Goal: Complete application form: Complete application form

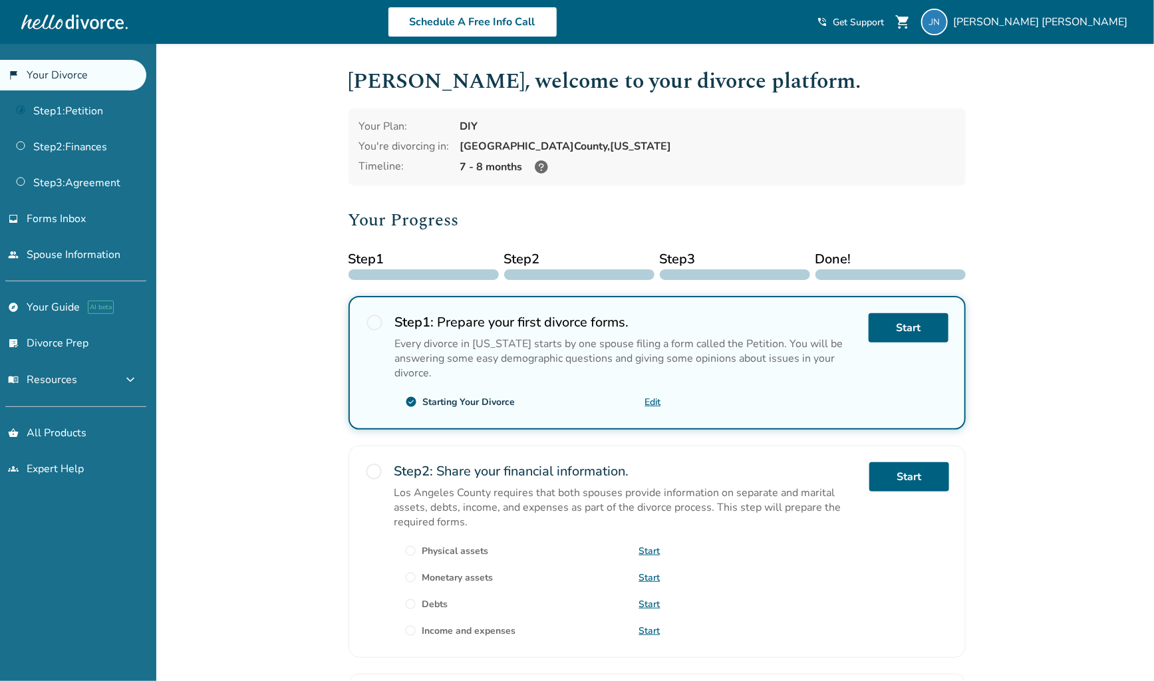
click at [653, 396] on link "Edit" at bounding box center [653, 402] width 16 height 13
click at [89, 118] on link "Step 1 : Petition" at bounding box center [73, 111] width 146 height 31
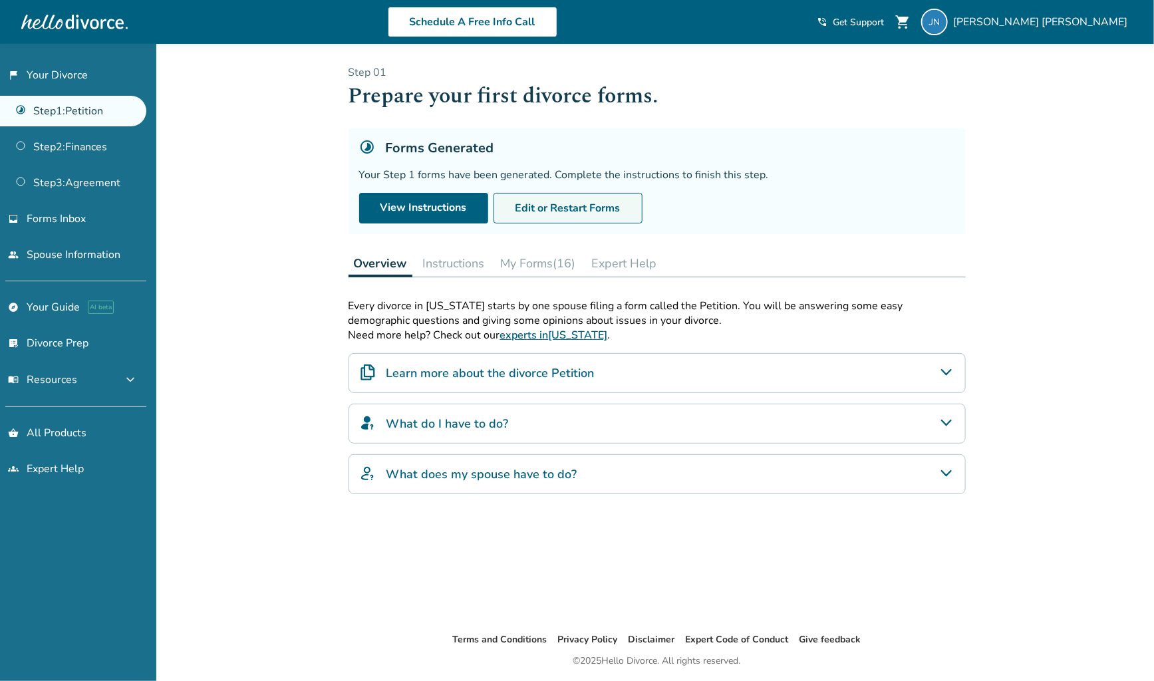
click at [543, 213] on button "Edit or Restart Forms" at bounding box center [567, 208] width 149 height 31
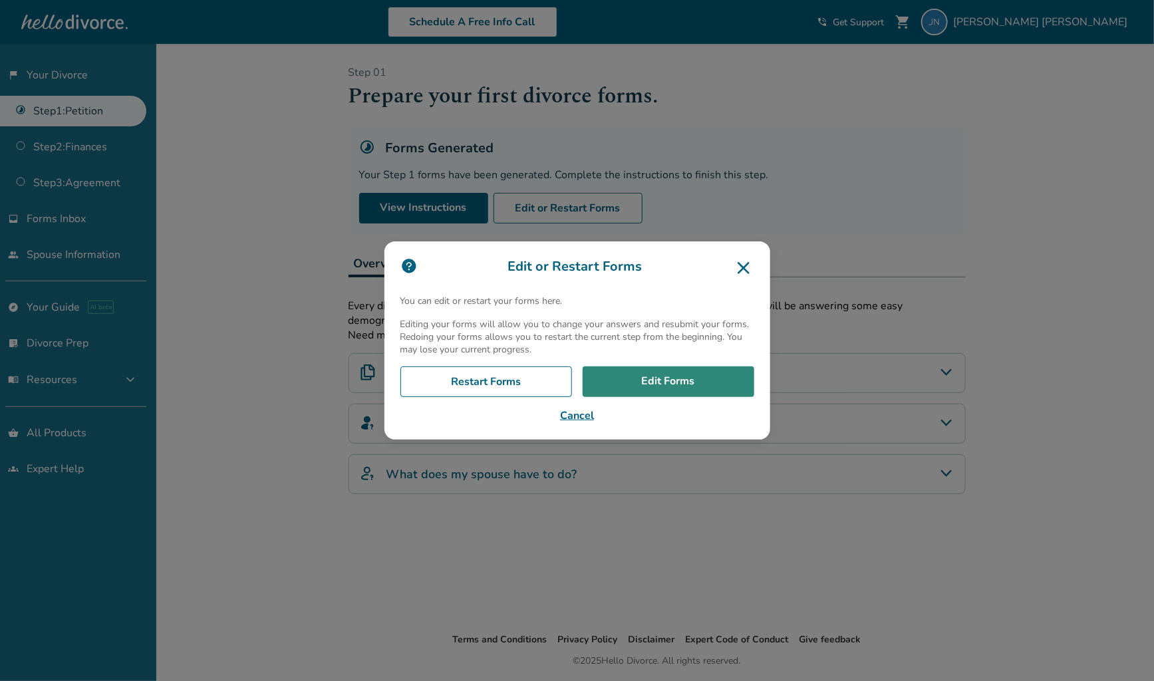
click at [649, 380] on link "Edit Forms" at bounding box center [668, 381] width 172 height 31
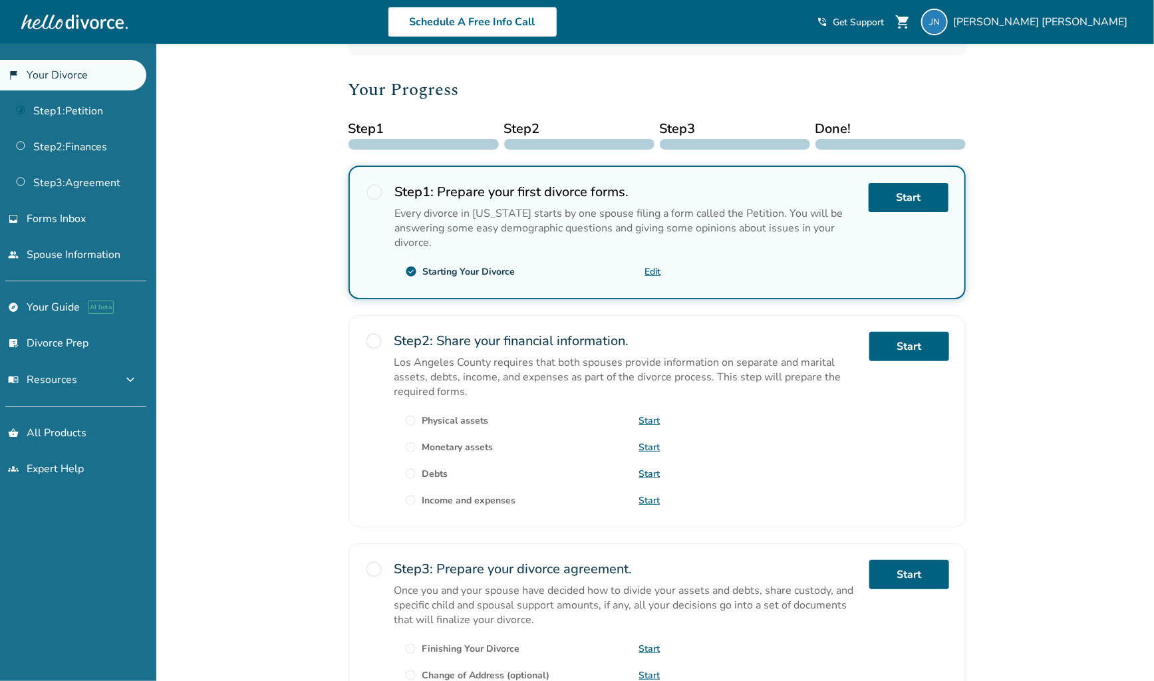
scroll to position [130, 0]
click at [62, 99] on link "Step 1 : Petition" at bounding box center [73, 111] width 146 height 31
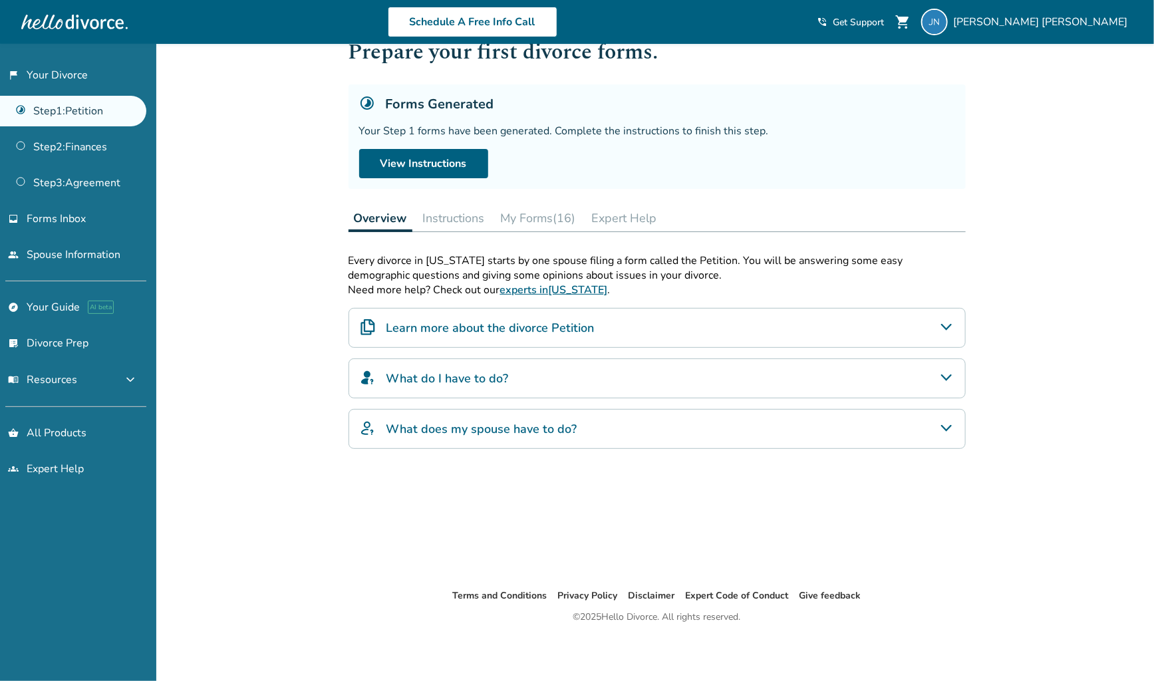
scroll to position [43, 0]
click at [475, 385] on h4 "What do I have to do?" at bounding box center [447, 380] width 122 height 17
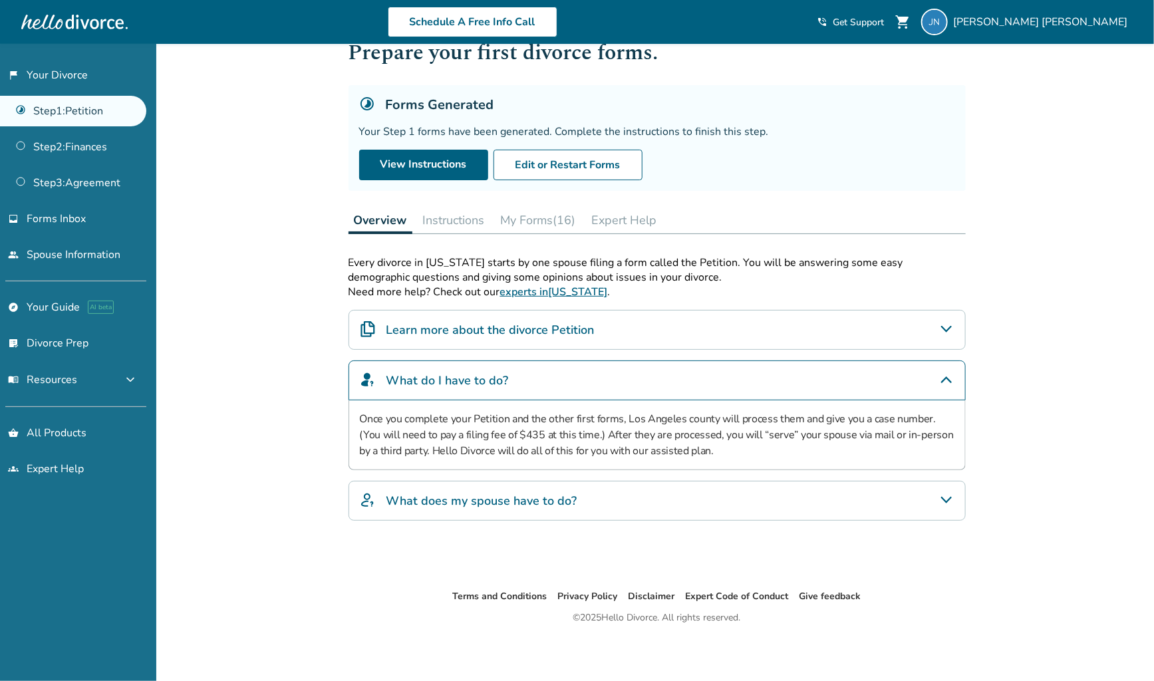
click at [561, 505] on h4 "What does my spouse have to do?" at bounding box center [481, 500] width 191 height 17
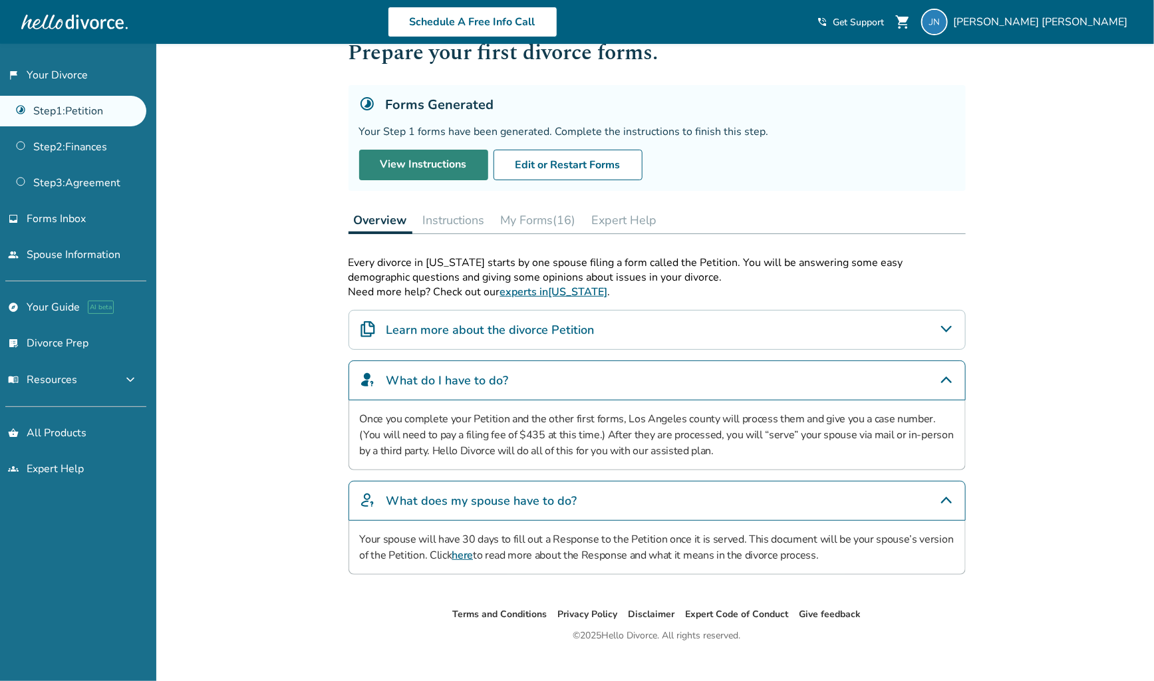
click at [445, 164] on link "View Instructions" at bounding box center [423, 165] width 129 height 31
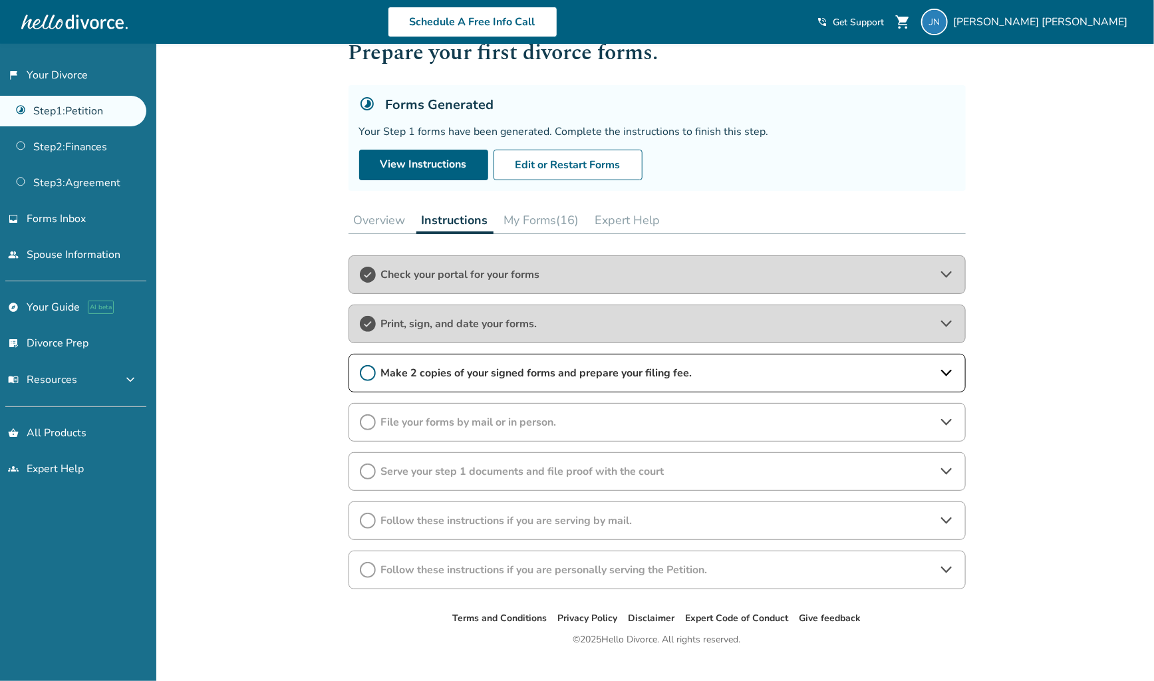
click at [362, 374] on icon at bounding box center [368, 373] width 16 height 16
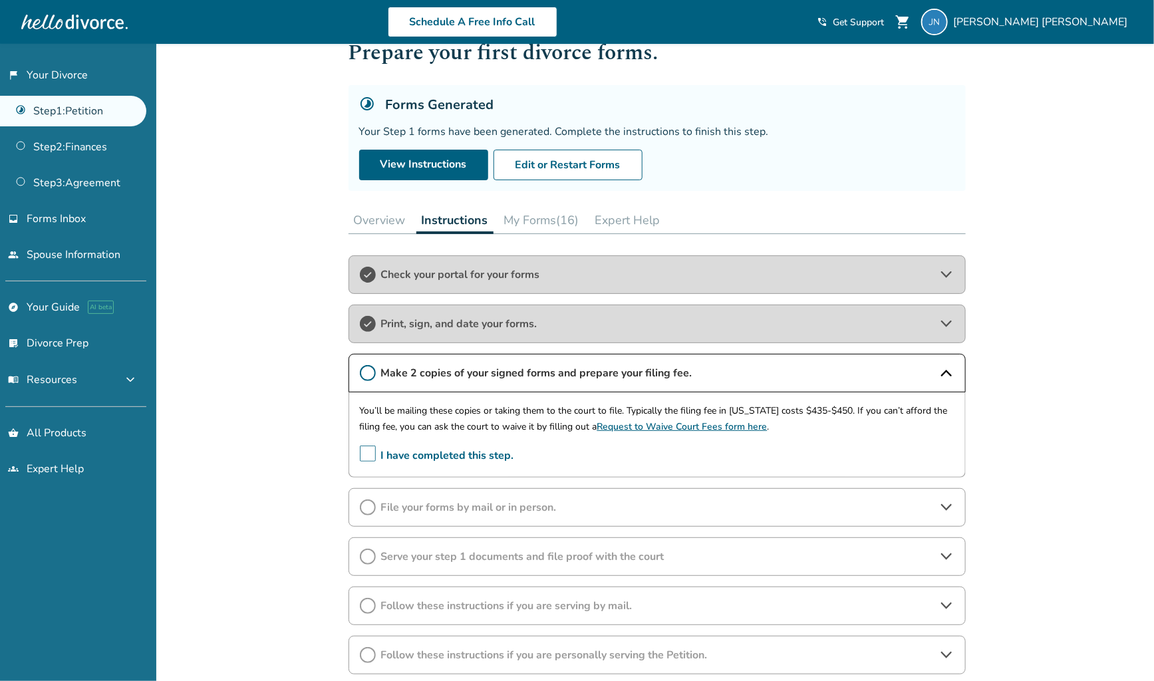
click at [365, 452] on span "I have completed this step." at bounding box center [437, 455] width 154 height 21
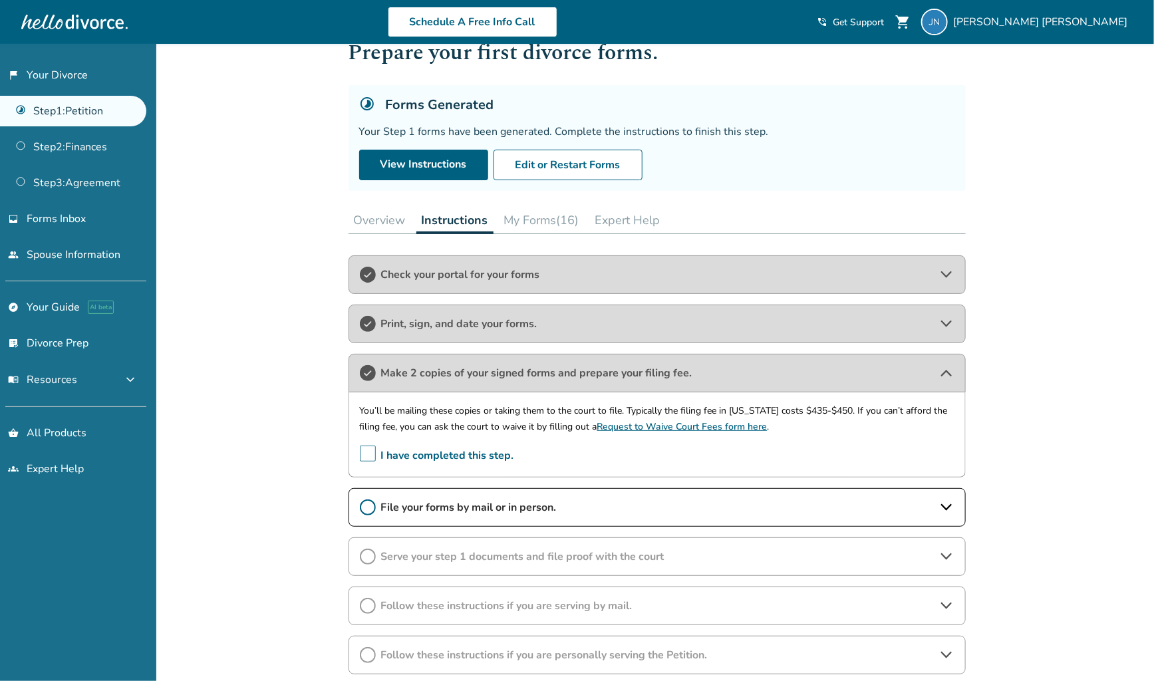
click at [364, 505] on icon at bounding box center [368, 507] width 16 height 16
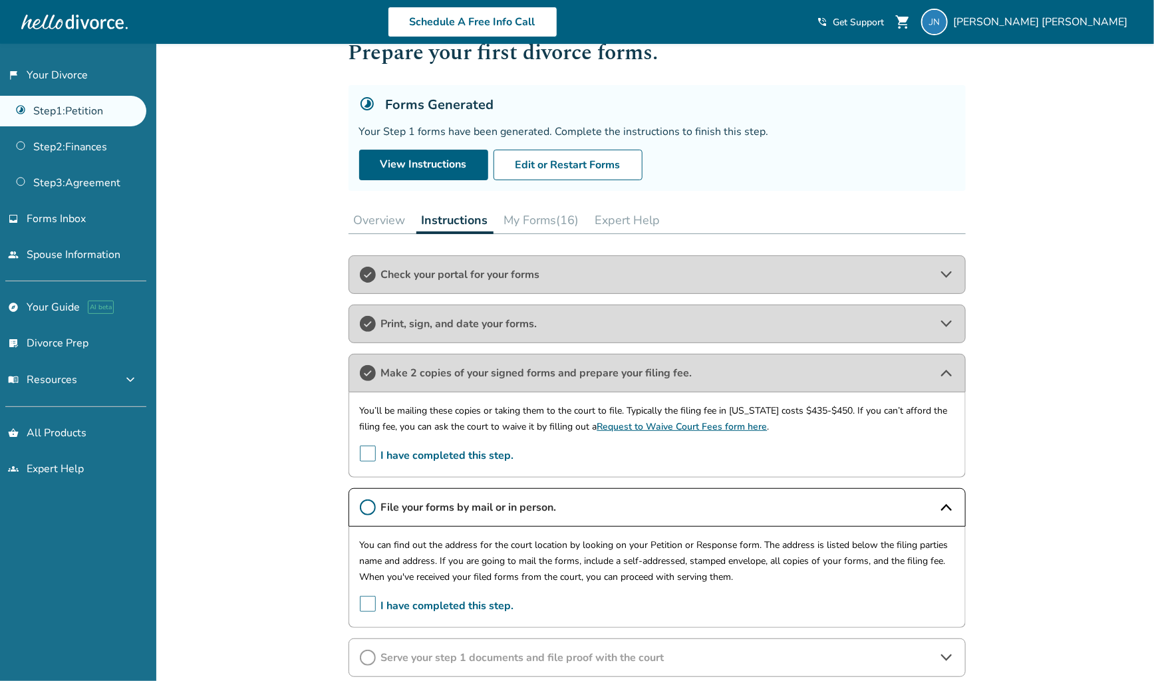
click at [370, 600] on span "I have completed this step." at bounding box center [437, 606] width 154 height 21
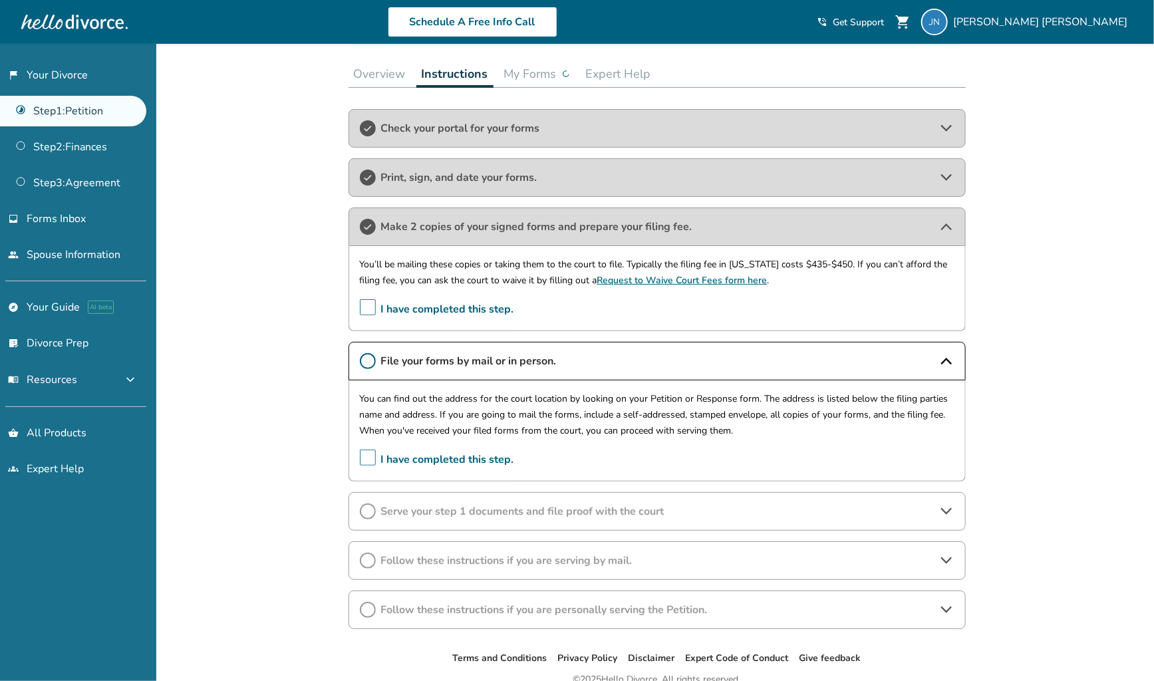
scroll to position [195, 0]
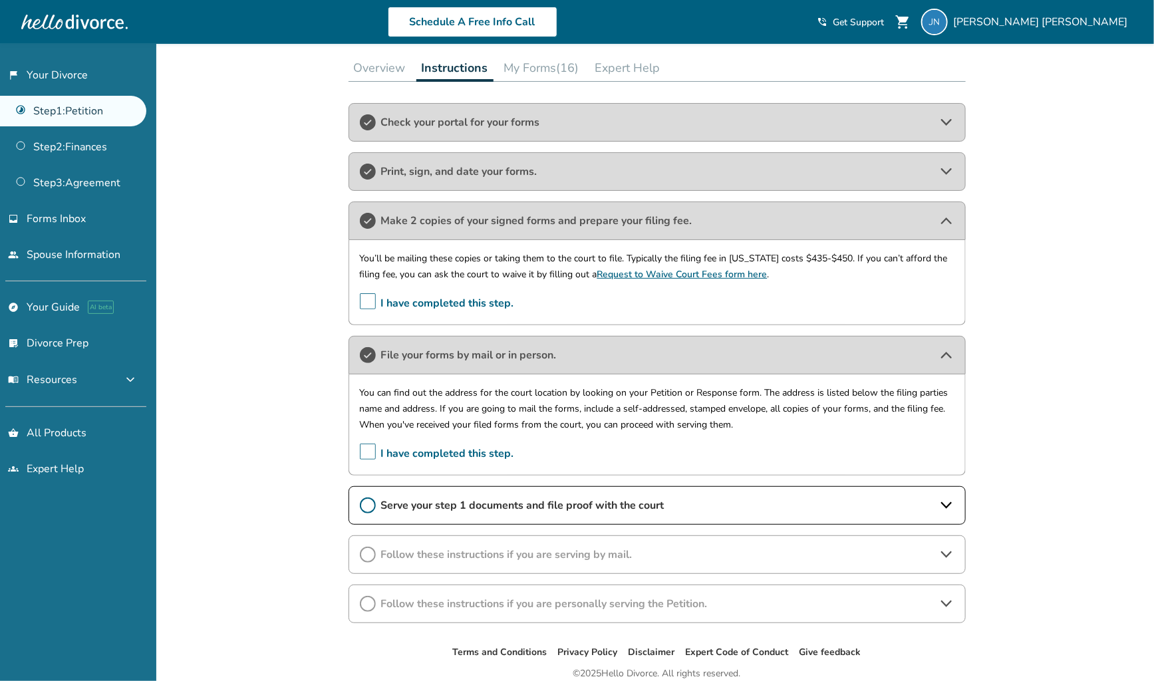
click at [368, 449] on span "I have completed this step." at bounding box center [437, 454] width 154 height 21
click at [366, 503] on icon at bounding box center [368, 505] width 16 height 16
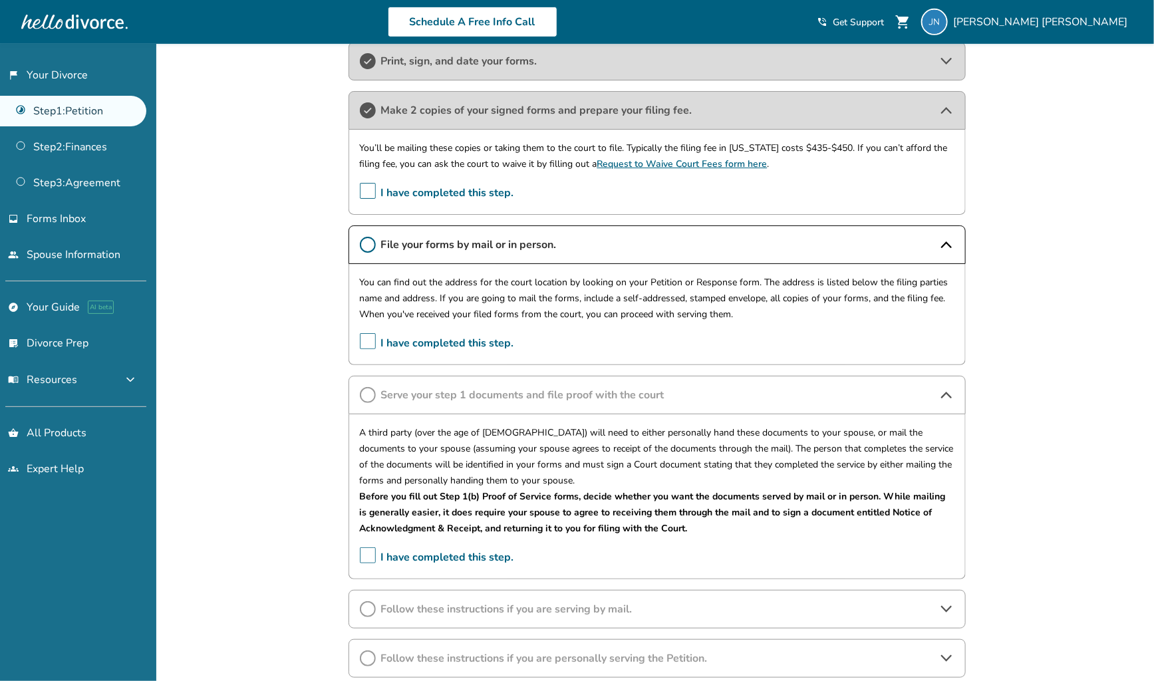
scroll to position [307, 0]
click at [362, 535] on div "A third party (over the age of 18) will need to either personally hand these do…" at bounding box center [656, 495] width 617 height 165
click at [362, 550] on span "I have completed this step." at bounding box center [437, 556] width 154 height 21
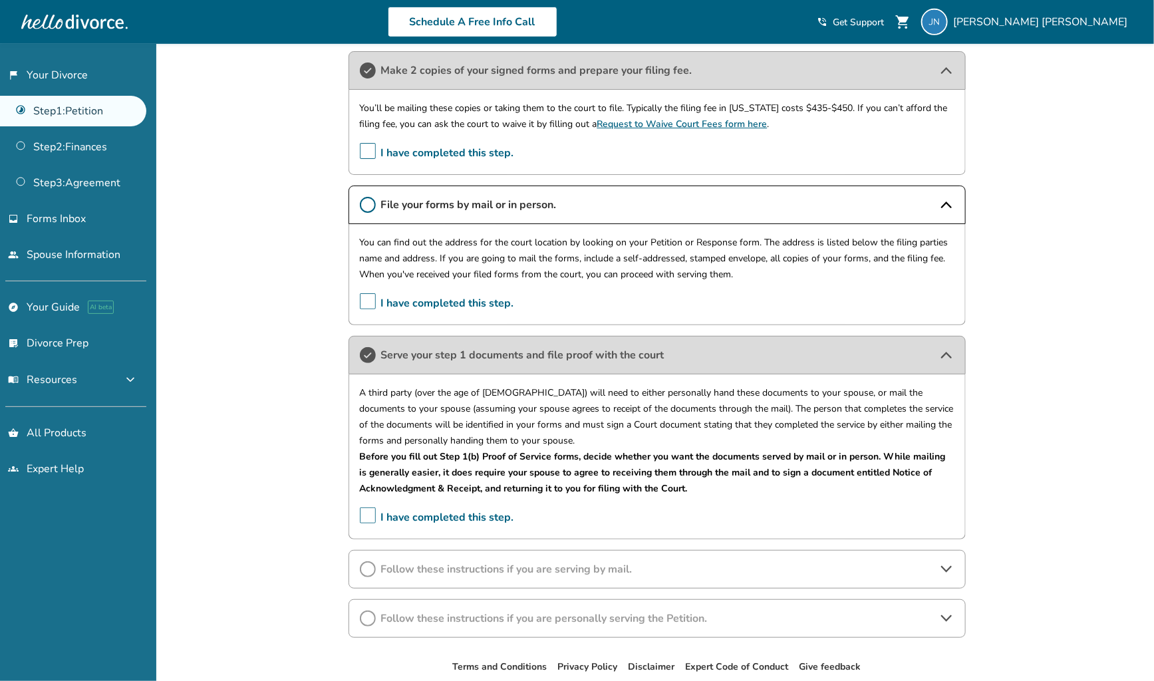
scroll to position [412, 0]
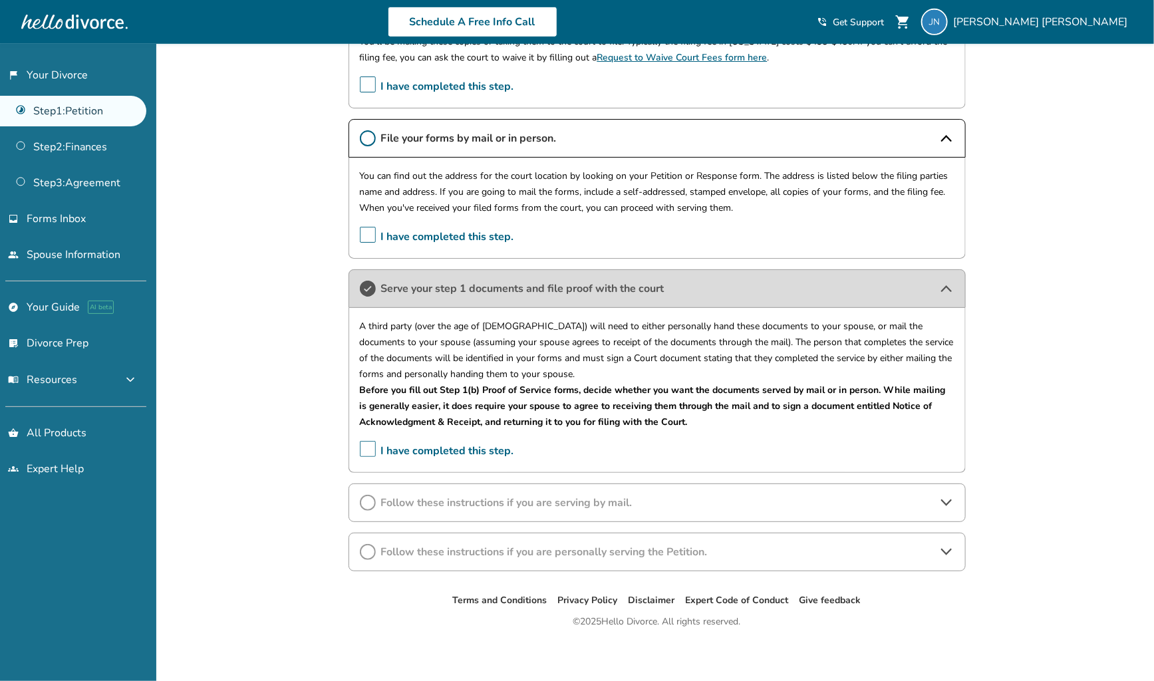
click at [366, 547] on icon at bounding box center [368, 552] width 16 height 16
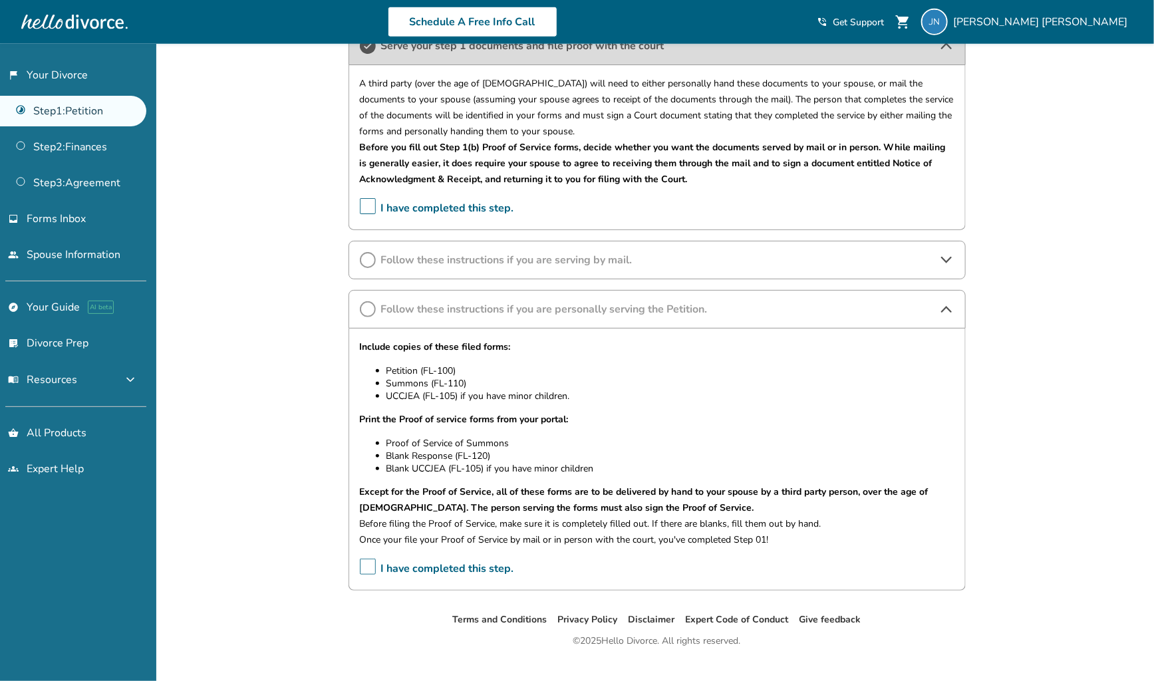
scroll to position [676, 0]
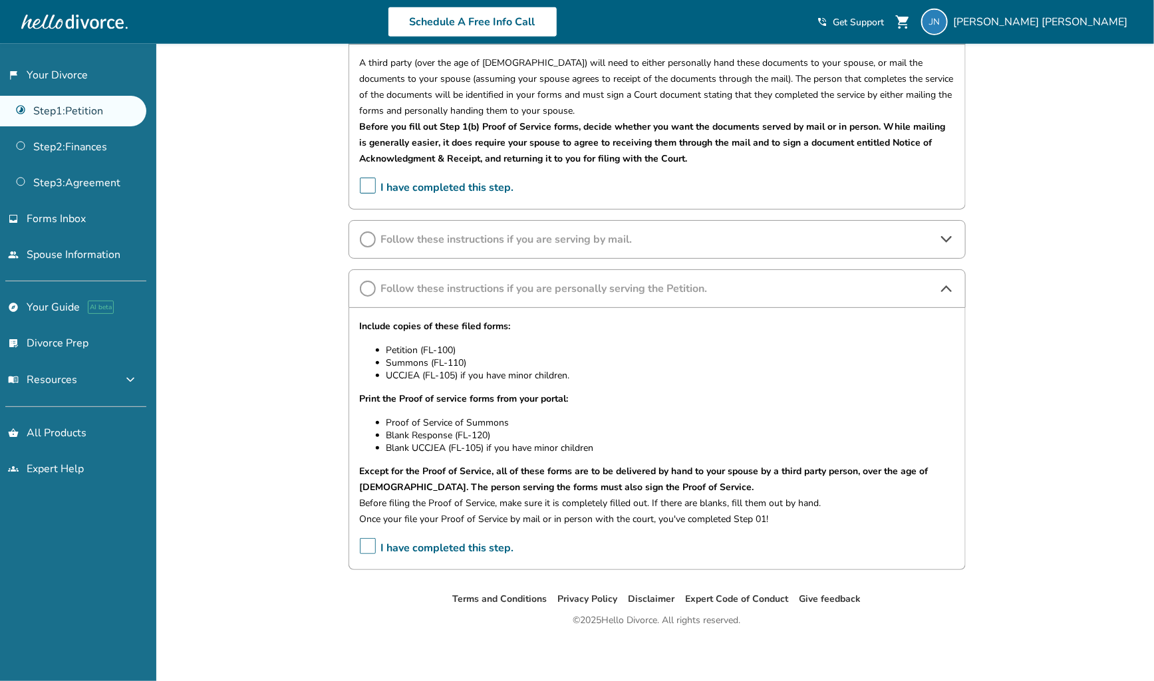
click at [367, 540] on span "I have completed this step." at bounding box center [437, 548] width 154 height 21
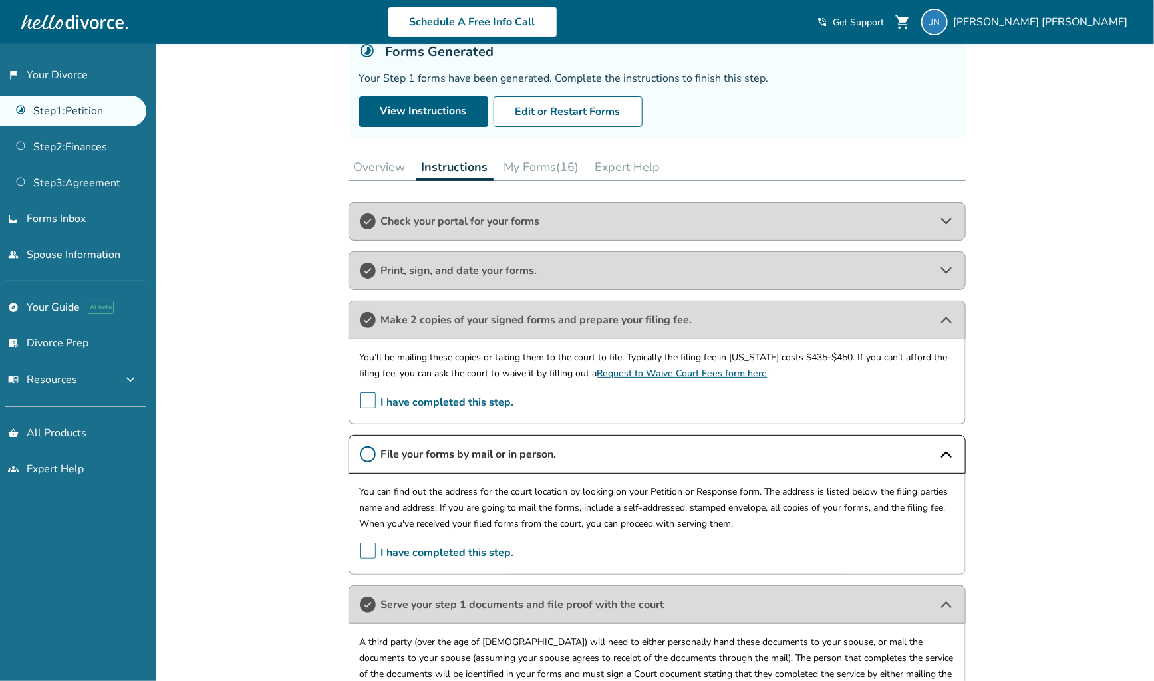
scroll to position [0, 0]
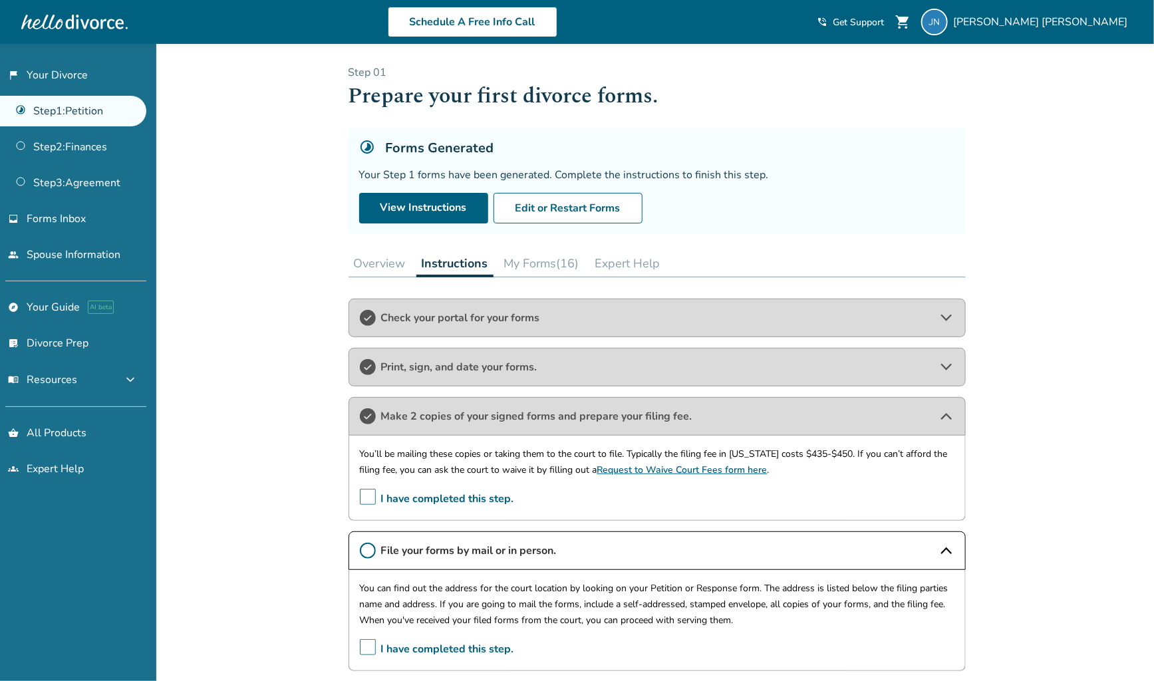
click at [370, 544] on icon at bounding box center [368, 551] width 16 height 16
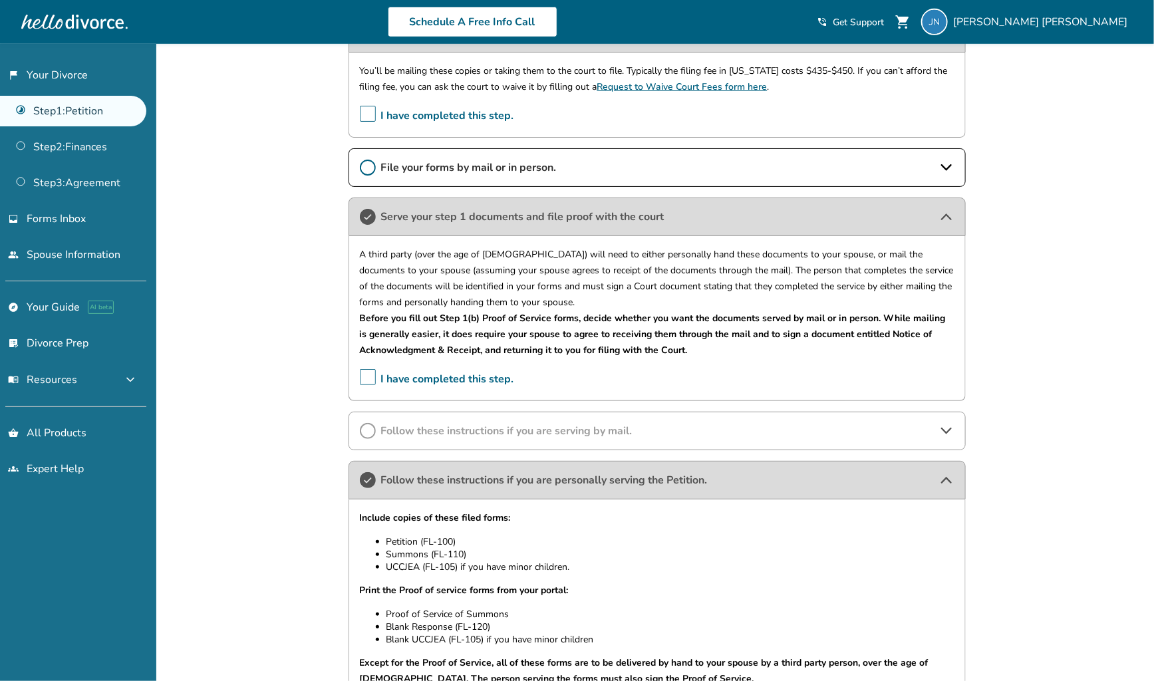
scroll to position [384, 0]
click at [946, 168] on icon at bounding box center [946, 167] width 16 height 16
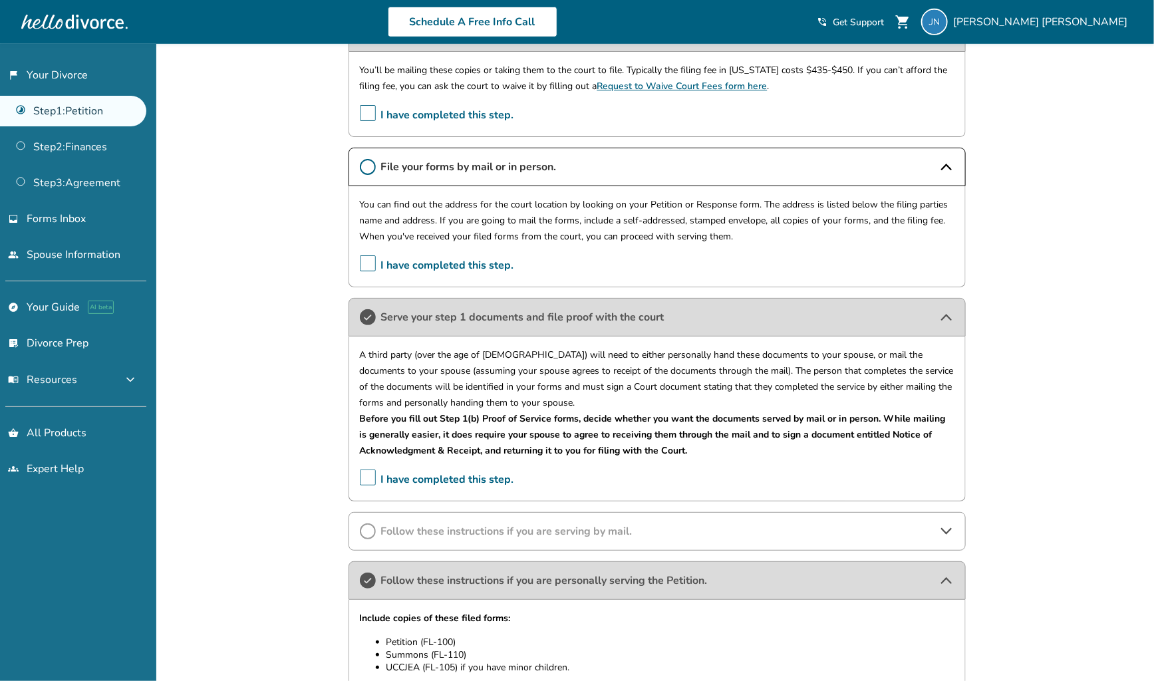
click at [372, 262] on span "I have completed this step." at bounding box center [437, 265] width 154 height 21
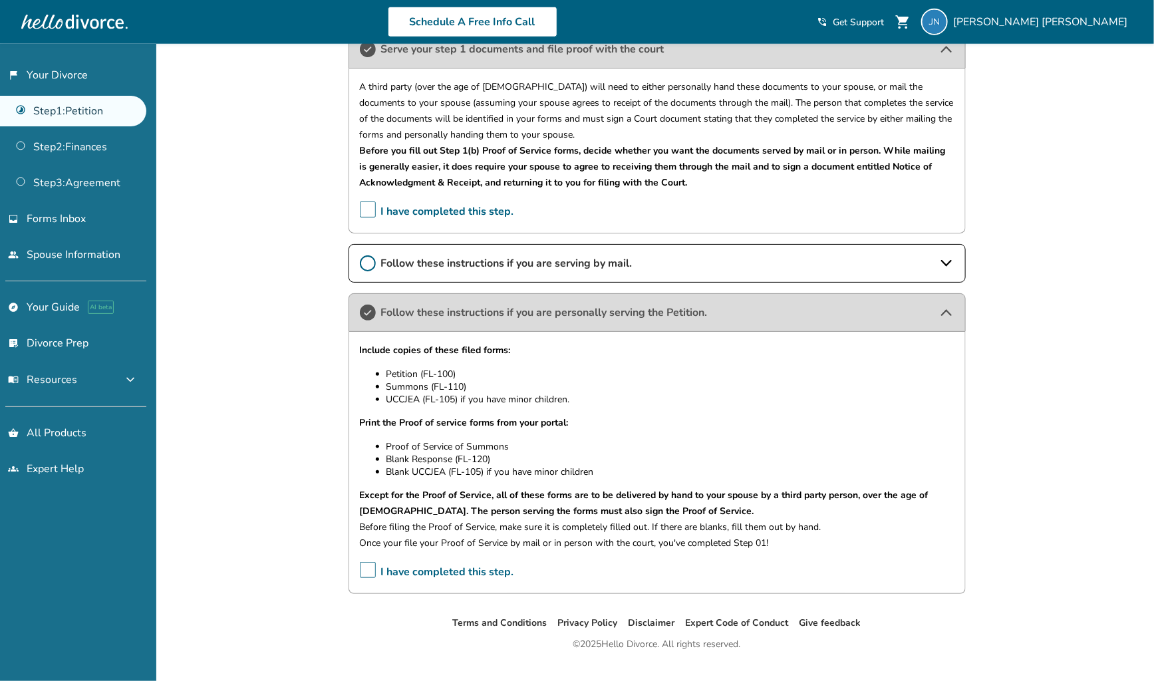
scroll to position [676, 0]
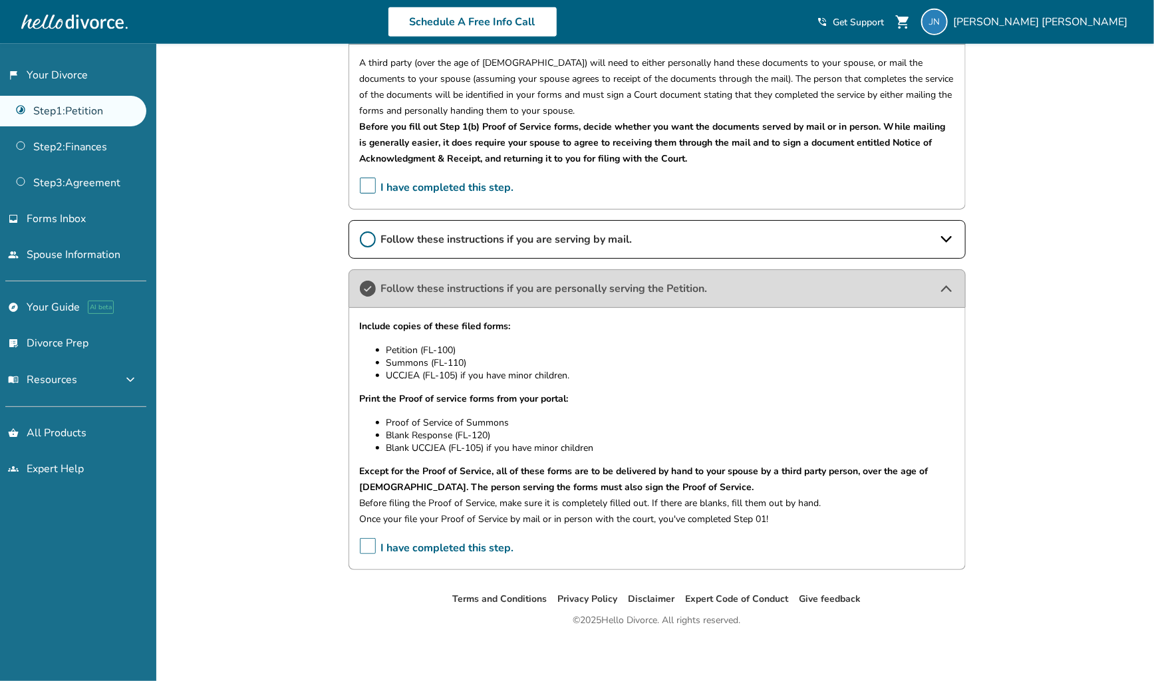
click at [951, 240] on icon at bounding box center [946, 239] width 16 height 16
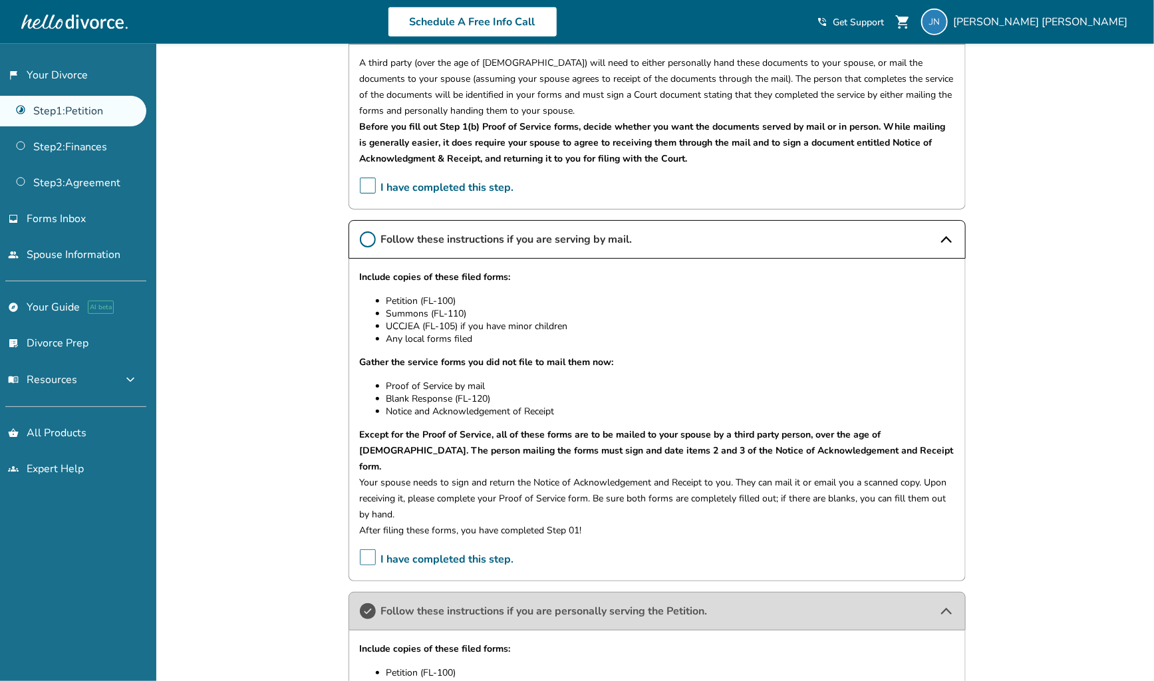
click at [365, 549] on span "I have completed this step." at bounding box center [437, 559] width 154 height 21
click at [371, 232] on circle at bounding box center [367, 239] width 15 height 15
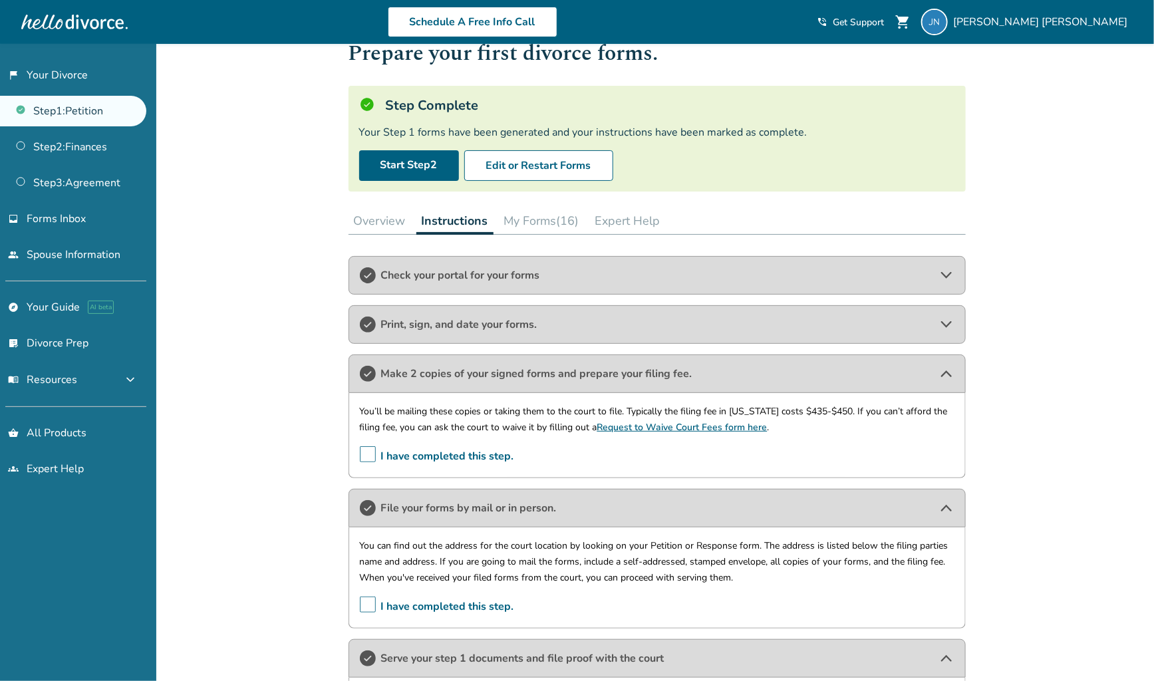
scroll to position [0, 0]
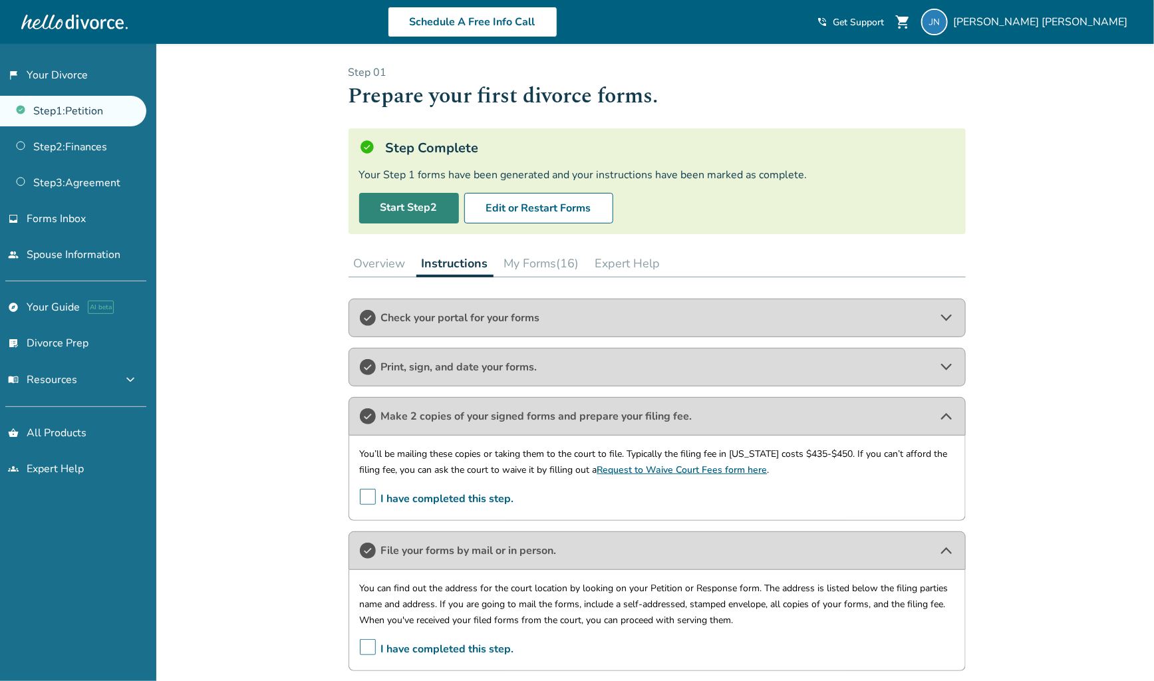
click at [434, 197] on link "Start Step 2" at bounding box center [409, 208] width 100 height 31
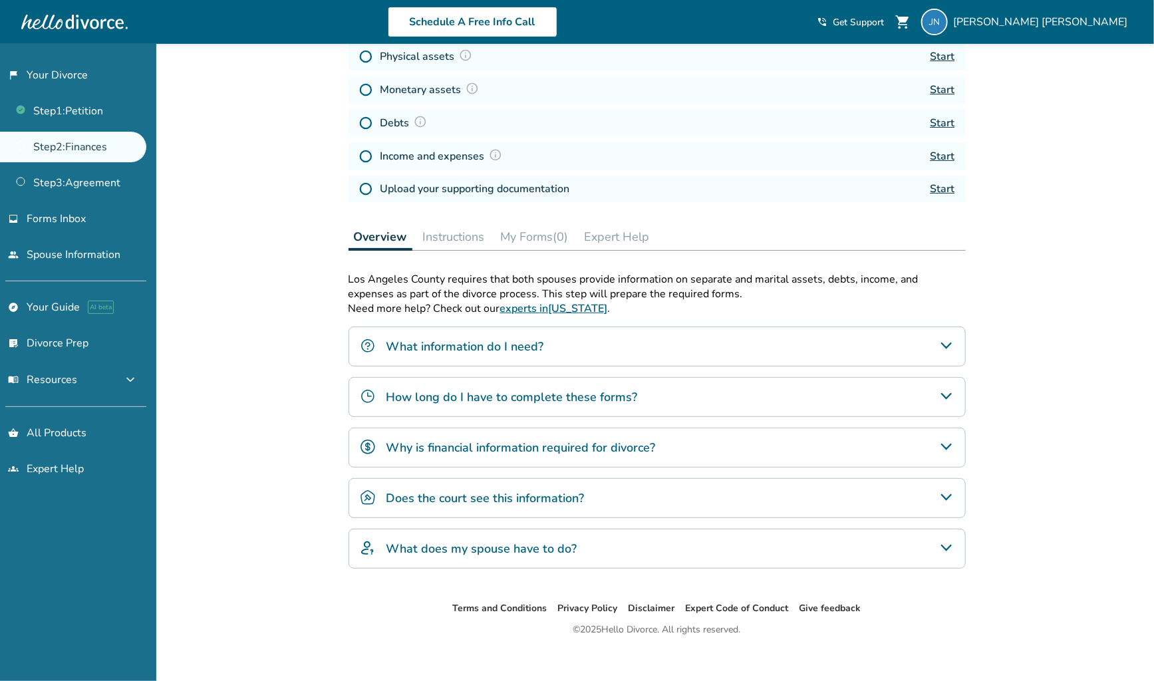
scroll to position [221, 0]
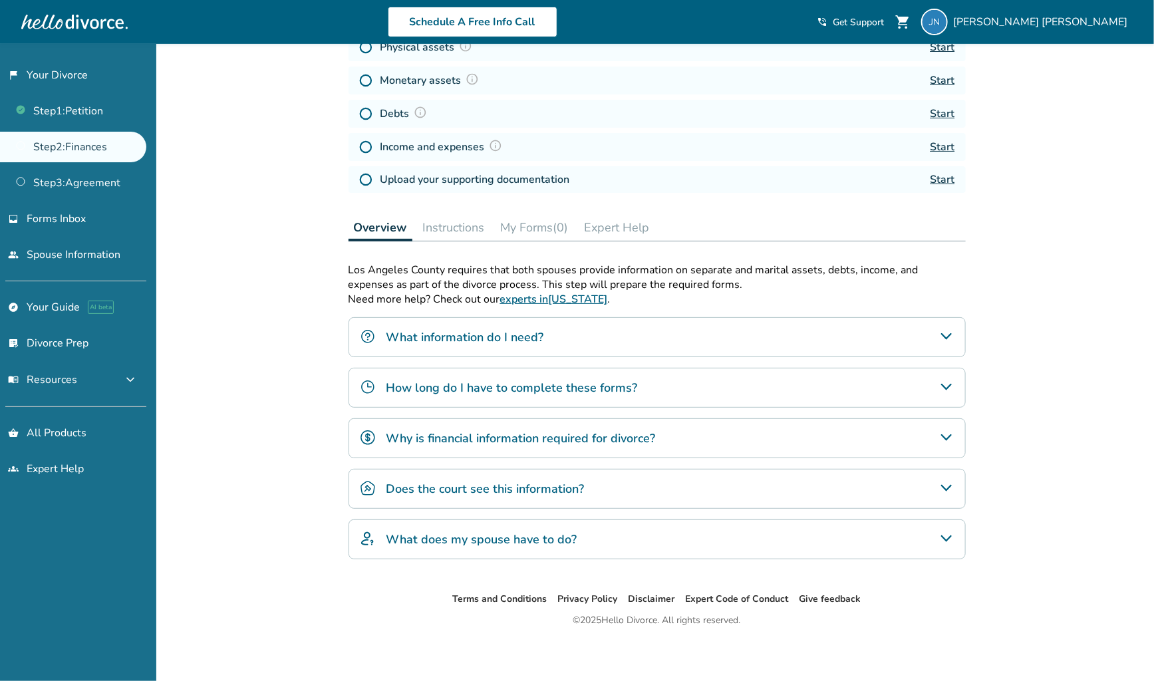
click at [503, 332] on h4 "What information do I need?" at bounding box center [465, 336] width 158 height 17
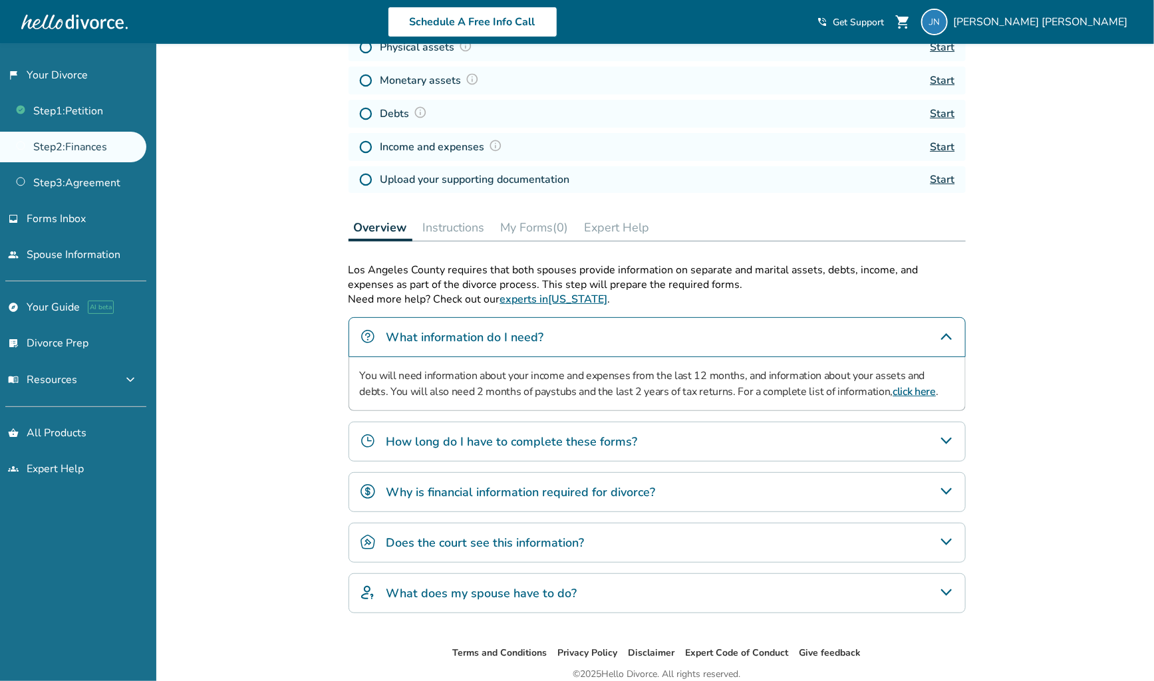
click at [496, 434] on h4 "How long do I have to complete these forms?" at bounding box center [511, 441] width 251 height 17
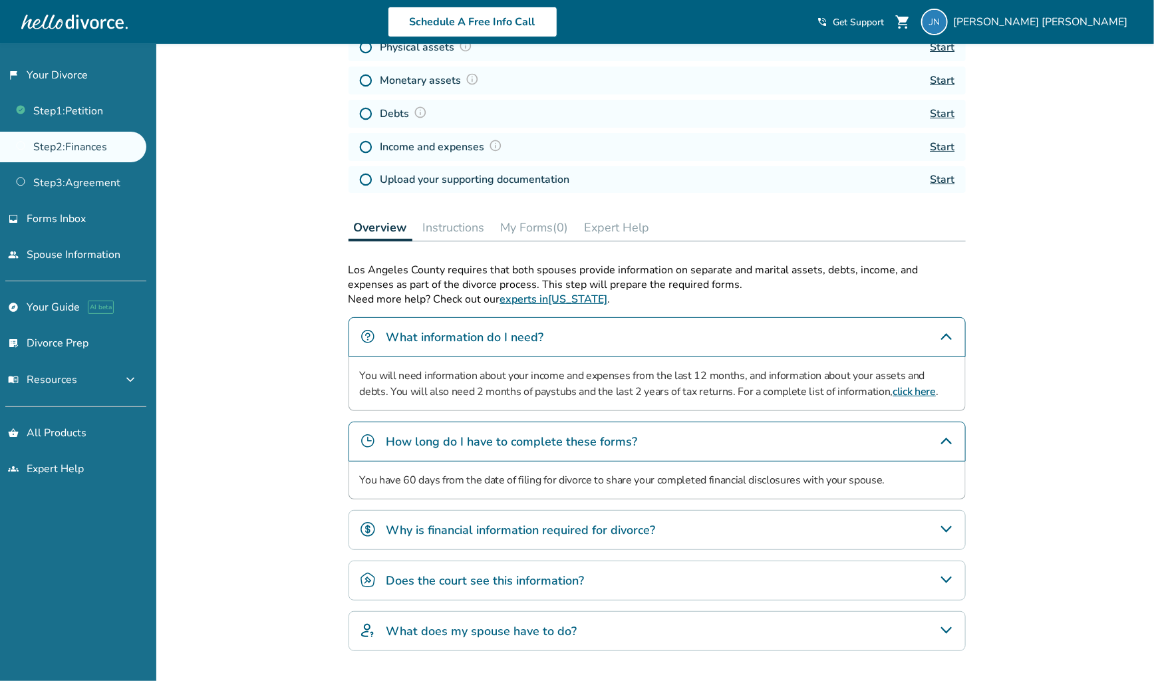
click at [483, 521] on h4 "Why is financial information required for divorce?" at bounding box center [520, 529] width 269 height 17
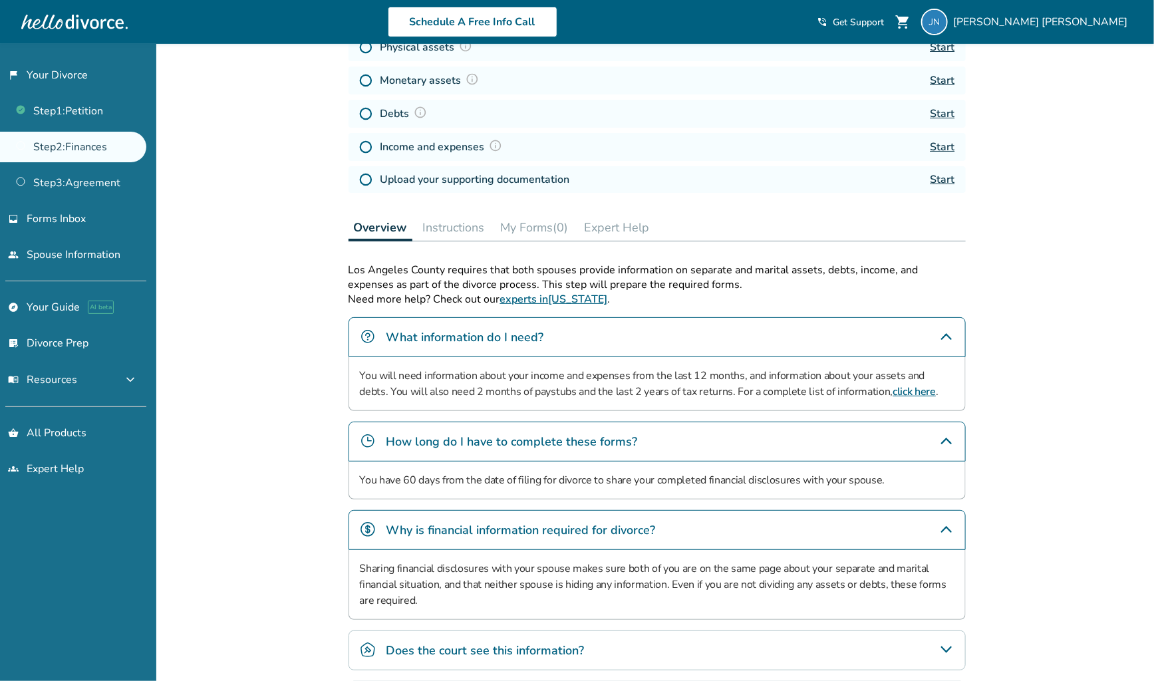
click at [466, 642] on h4 "Does the court see this information?" at bounding box center [485, 650] width 198 height 17
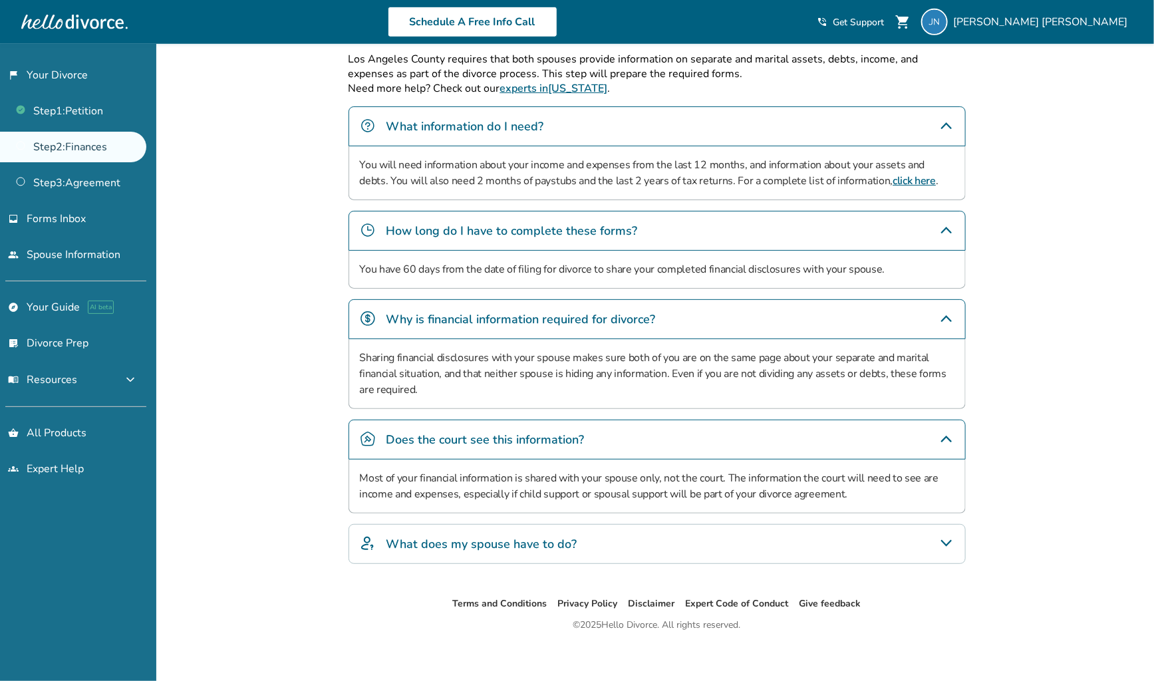
scroll to position [435, 0]
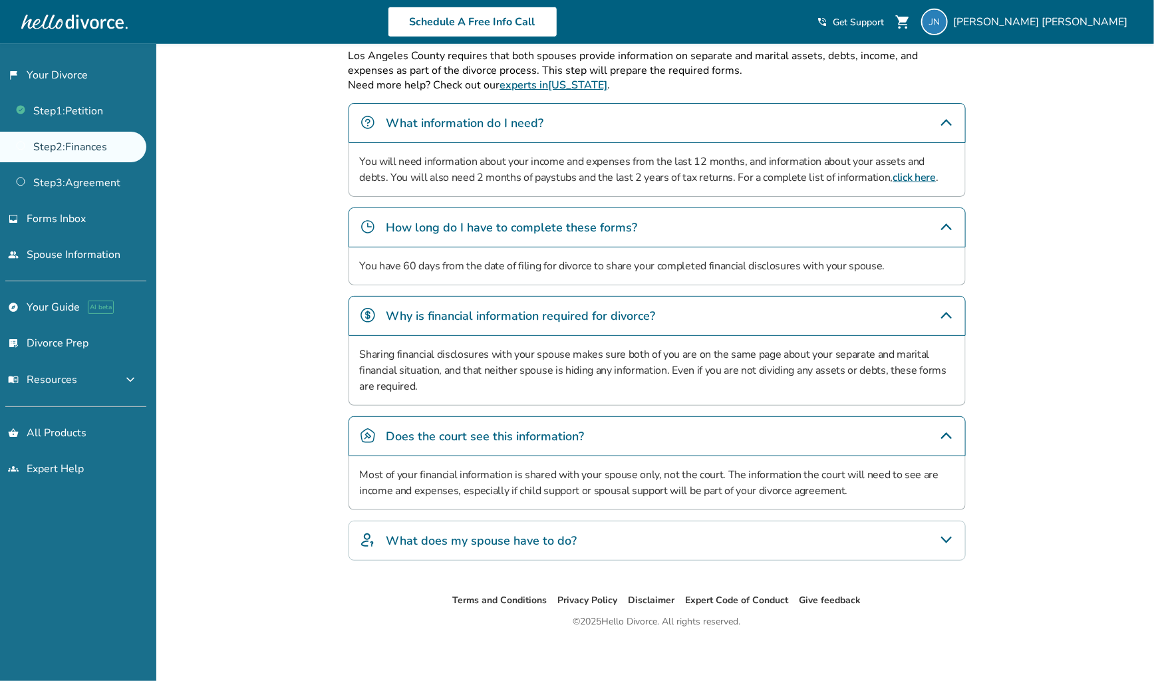
click at [515, 525] on div "What does my spouse have to do?" at bounding box center [656, 541] width 617 height 40
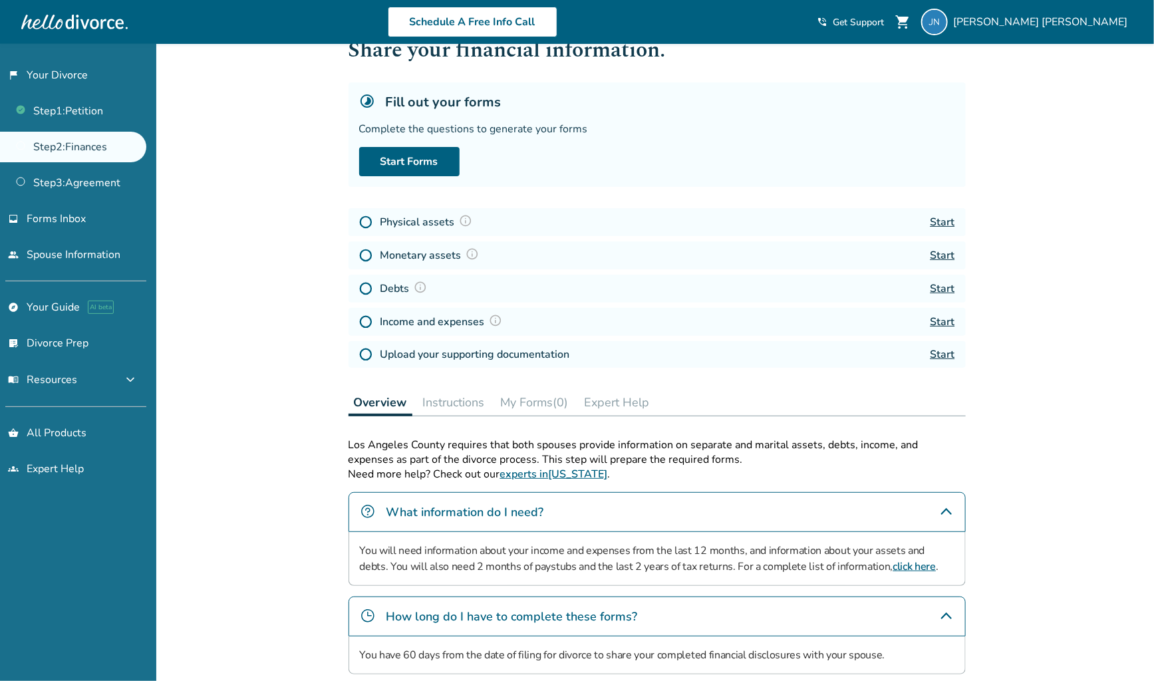
scroll to position [46, 0]
click at [441, 160] on link "Start Forms" at bounding box center [409, 161] width 100 height 29
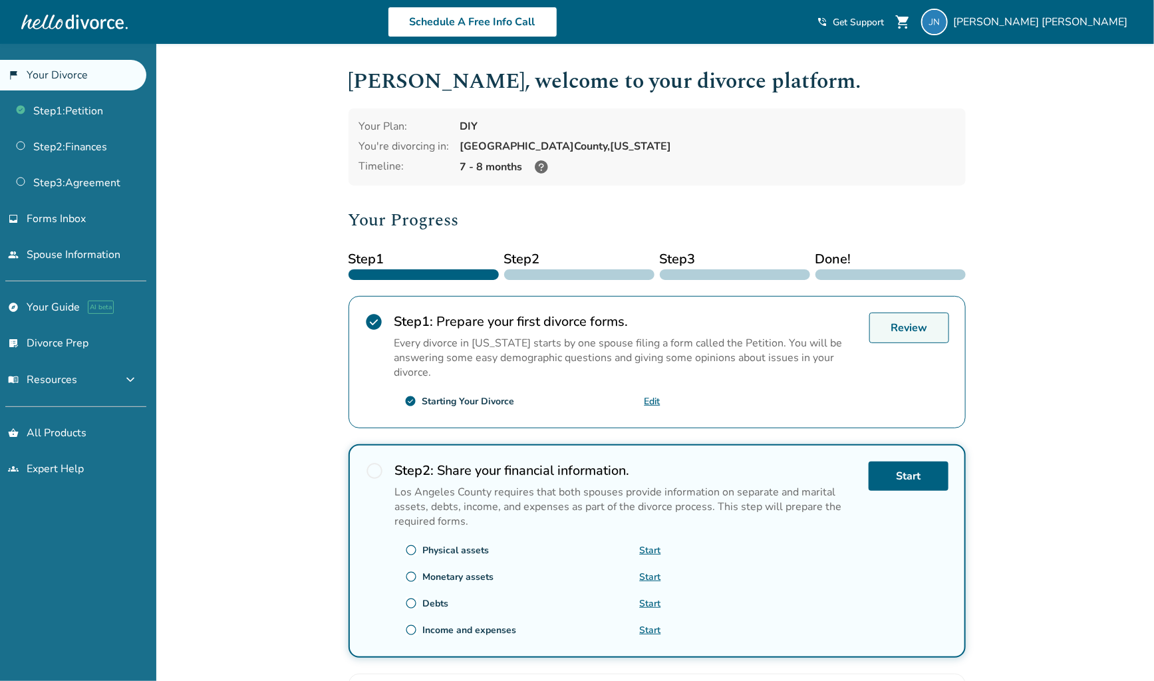
click at [913, 315] on link "Review" at bounding box center [909, 328] width 80 height 31
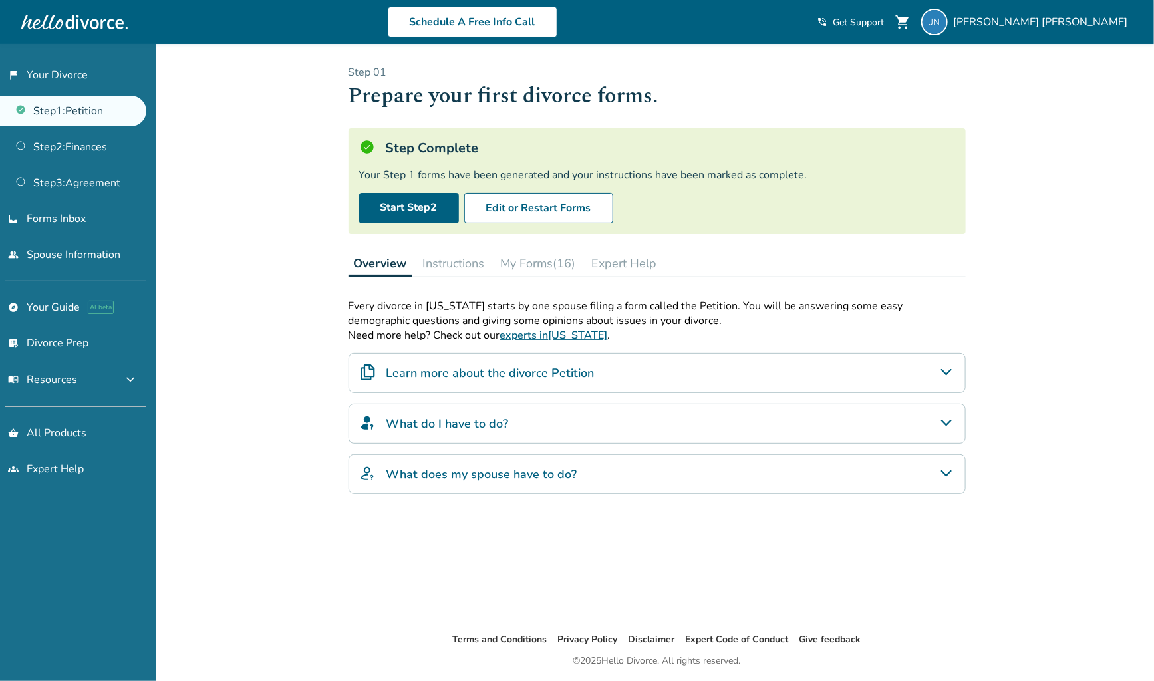
click at [542, 265] on button "My Forms (16)" at bounding box center [538, 263] width 86 height 27
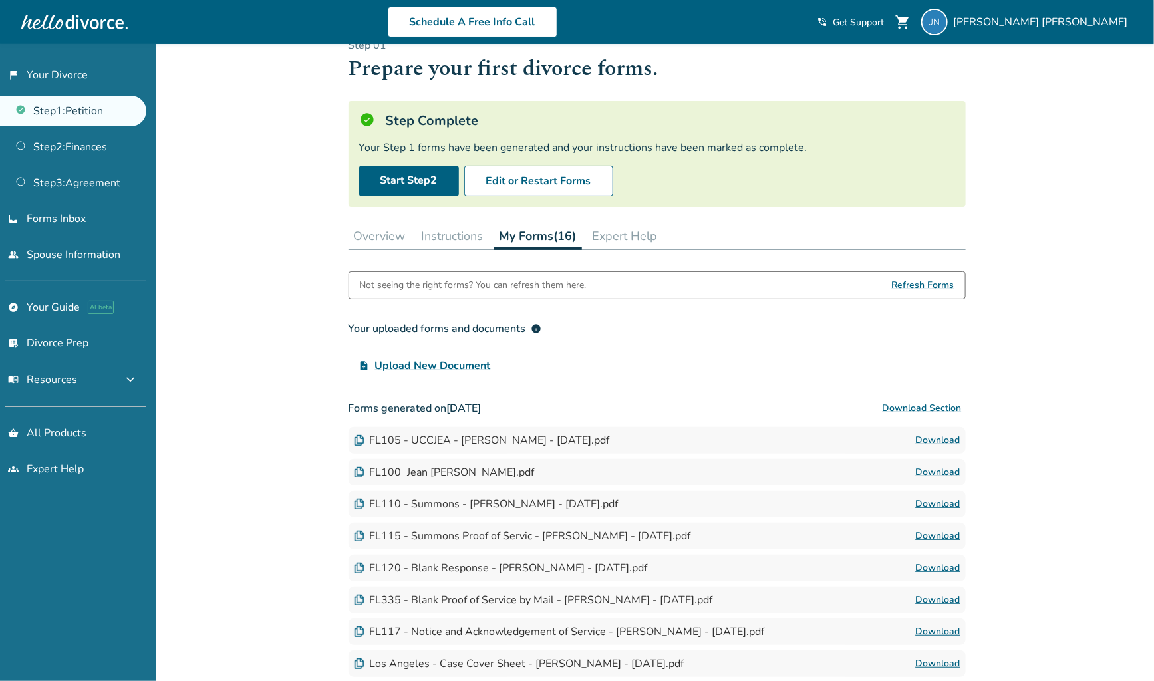
scroll to position [36, 0]
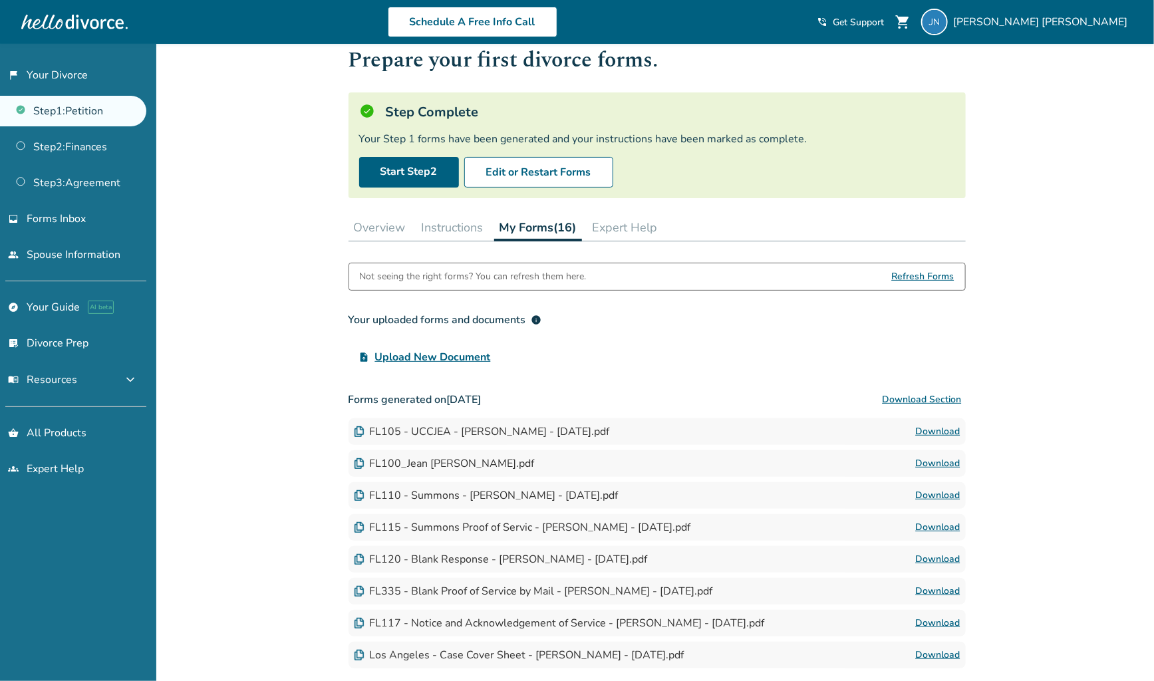
click at [936, 528] on link "Download" at bounding box center [938, 527] width 45 height 16
click at [82, 142] on link "Step 2 : Finances" at bounding box center [73, 147] width 146 height 31
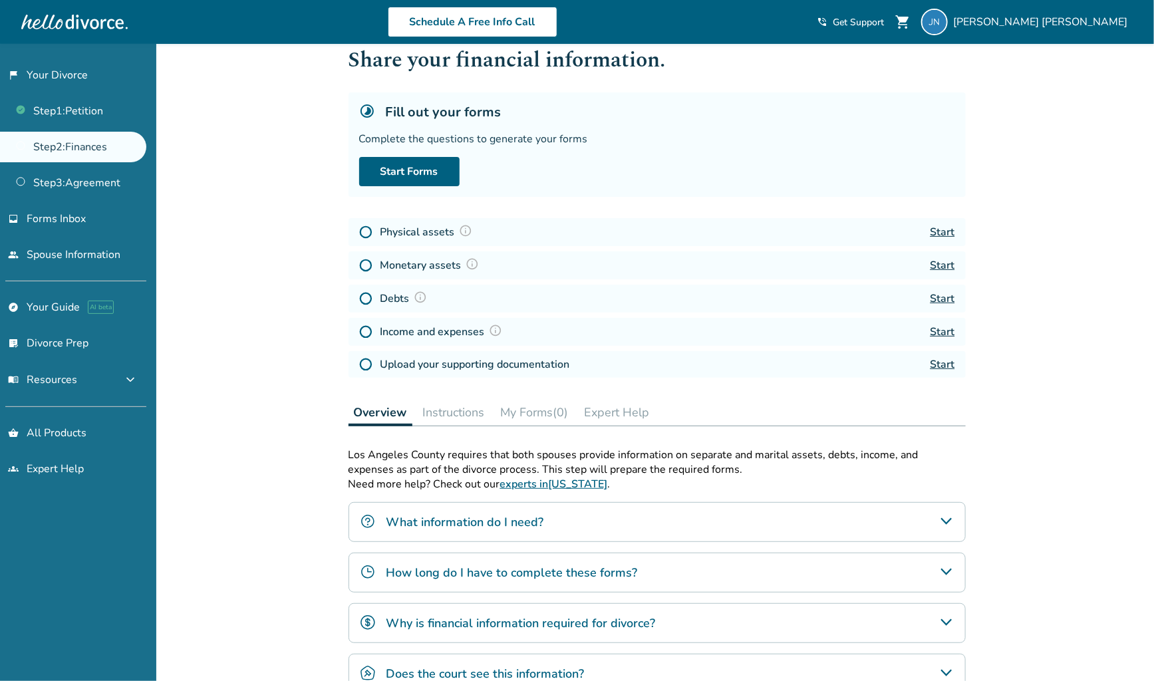
click at [531, 580] on div "How long do I have to complete these forms?" at bounding box center [656, 573] width 617 height 40
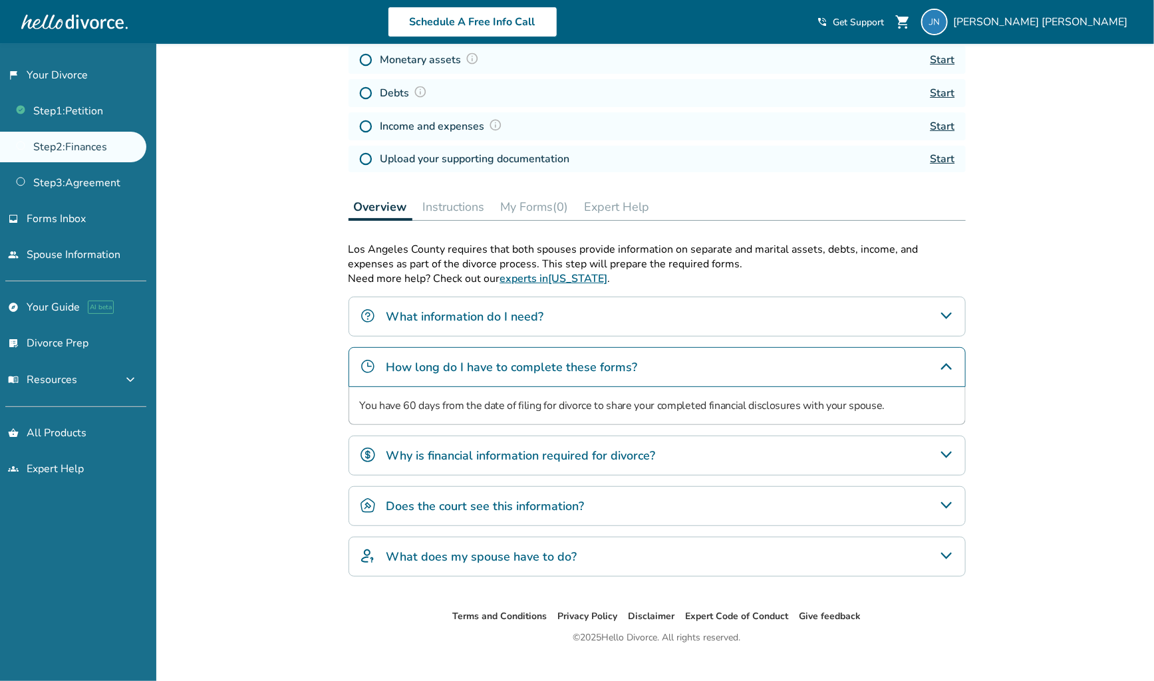
scroll to position [258, 0]
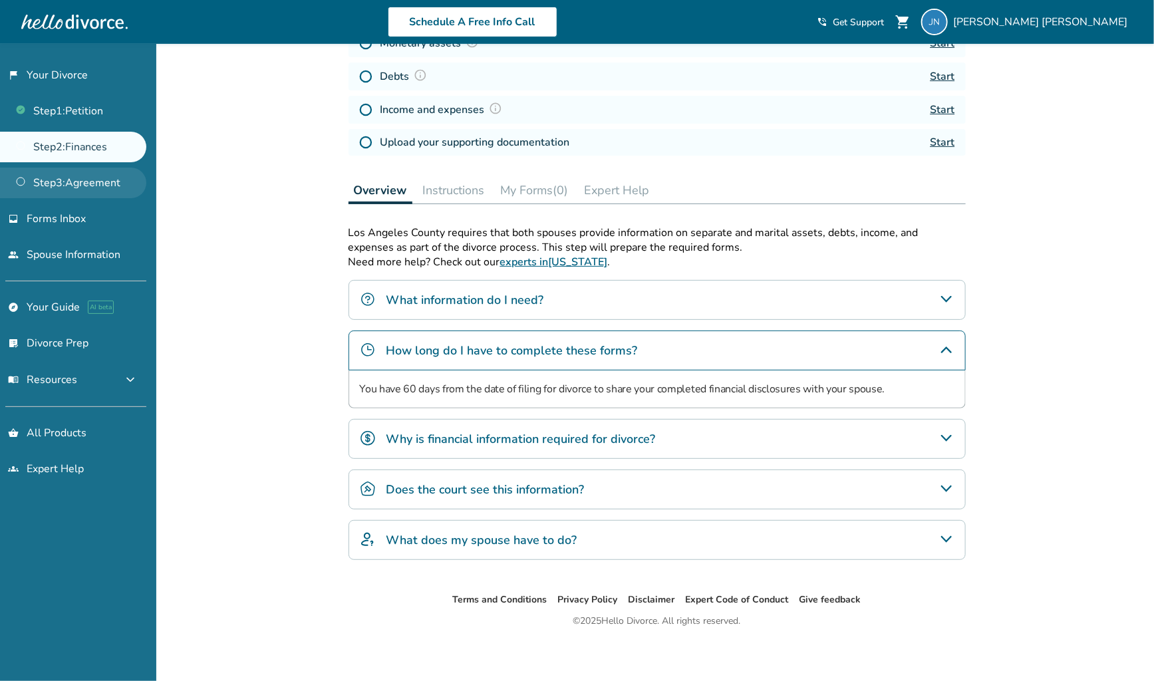
click at [112, 187] on link "Step 3 : Agreement" at bounding box center [73, 183] width 146 height 31
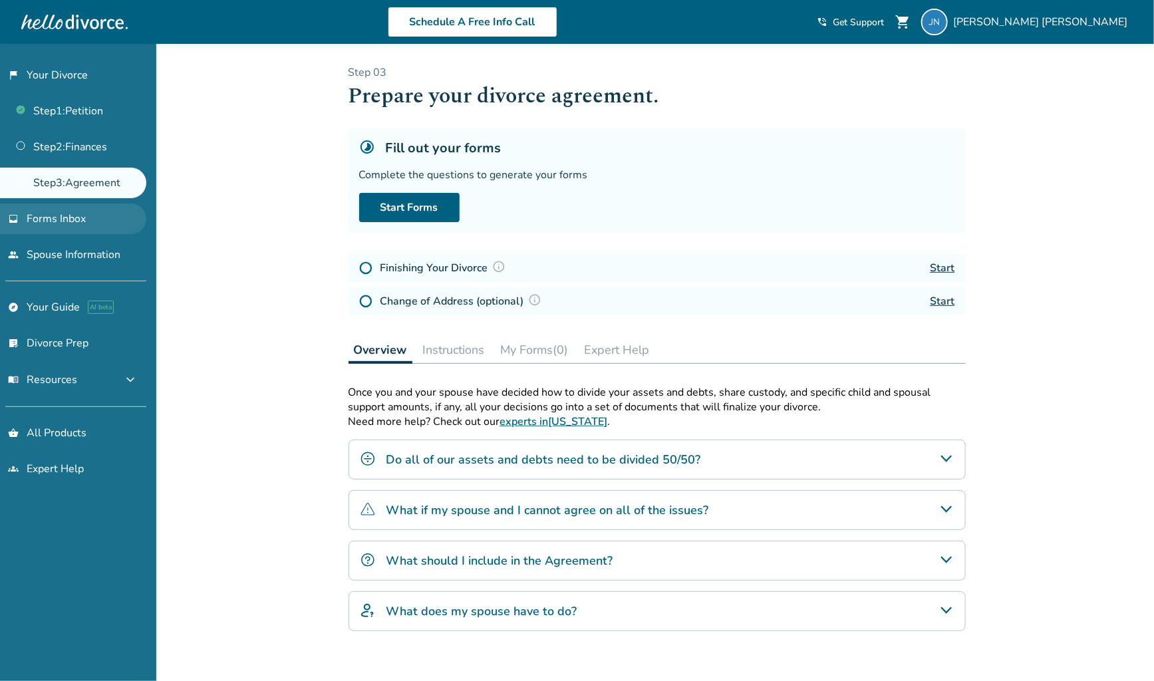
click at [77, 216] on span "Forms Inbox" at bounding box center [56, 218] width 59 height 15
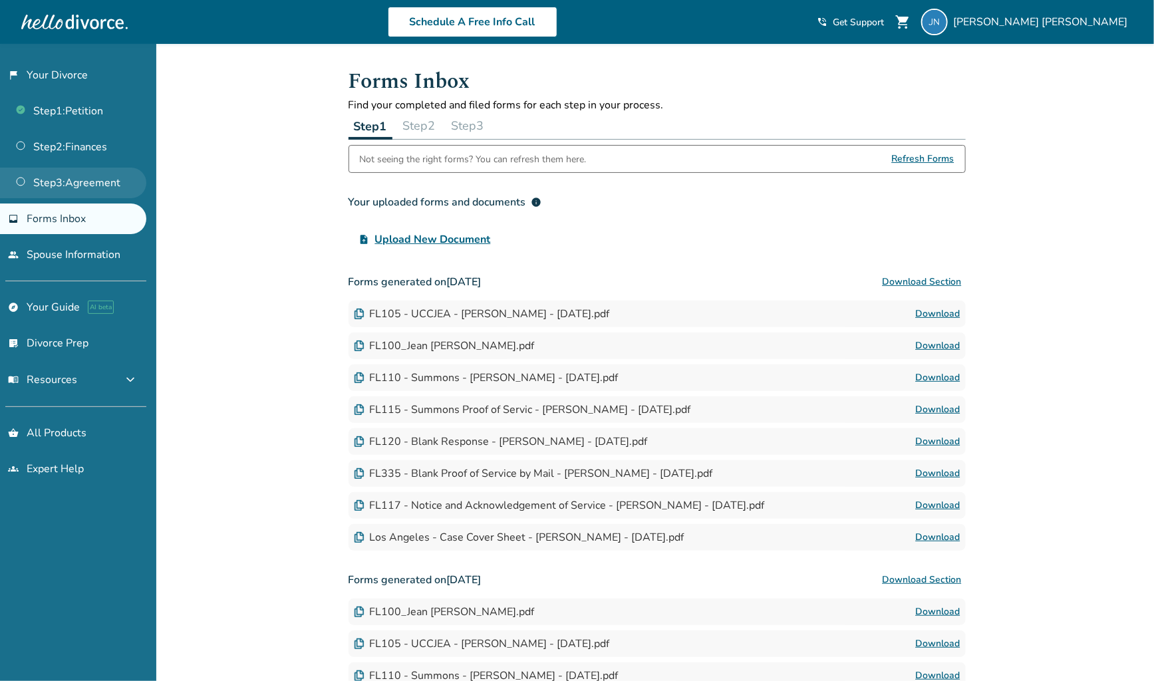
click at [90, 194] on link "Step 3 : Agreement" at bounding box center [73, 183] width 146 height 31
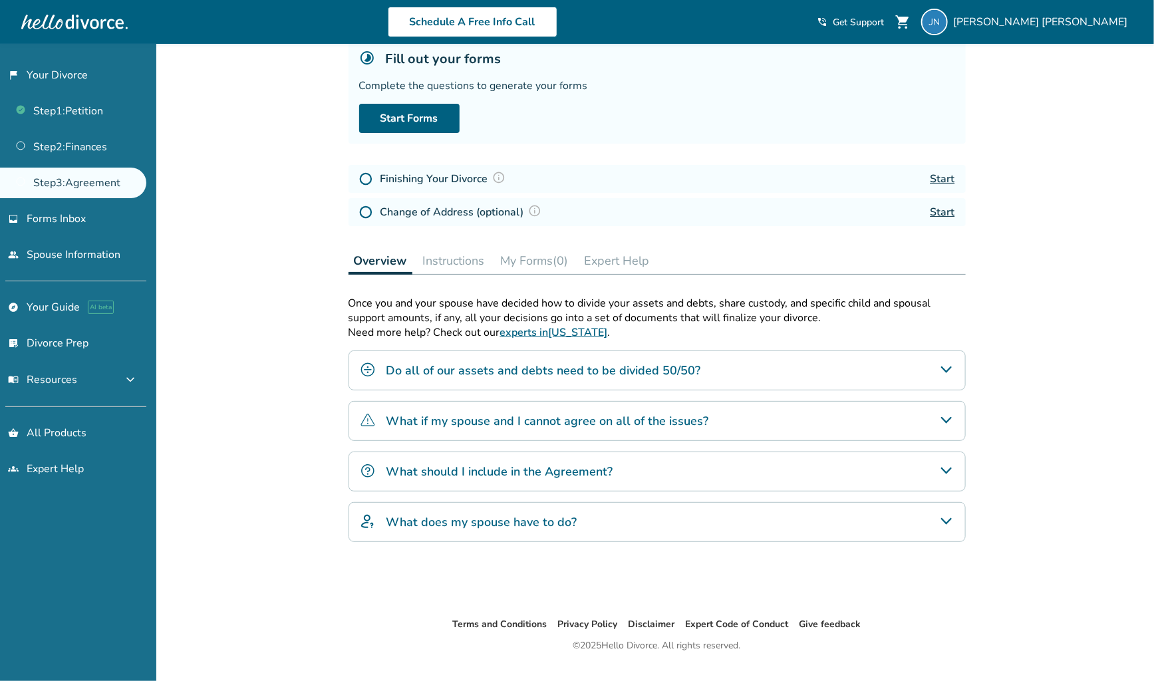
scroll to position [92, 0]
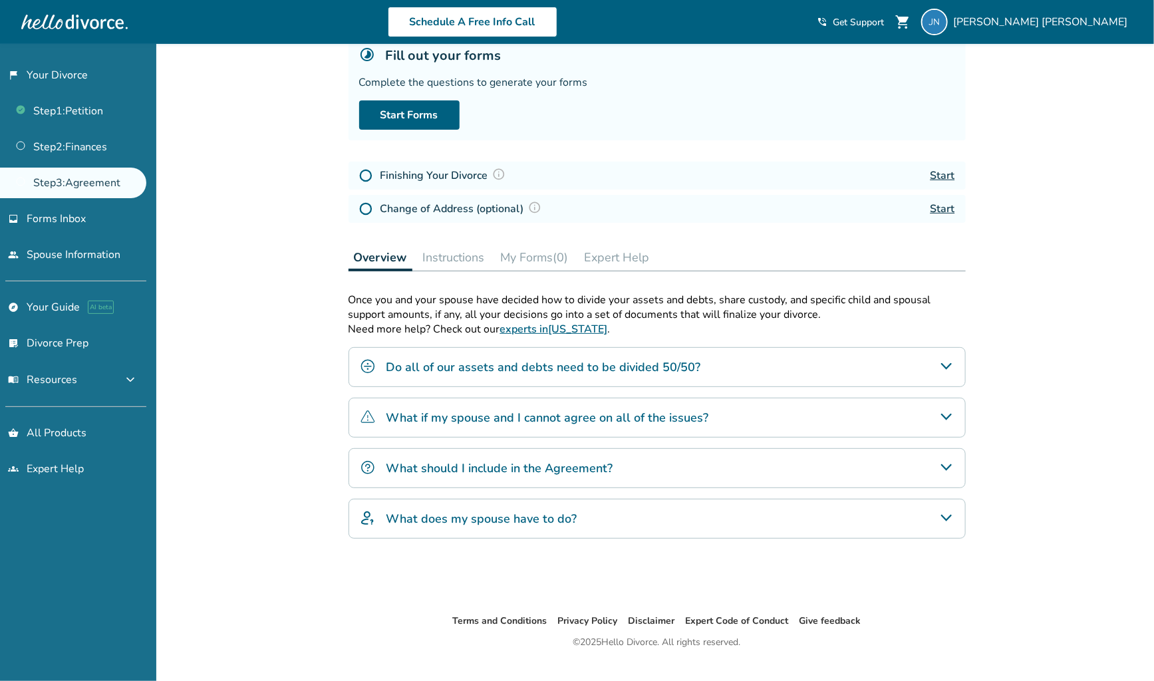
click at [438, 173] on h4 "Finishing Your Divorce" at bounding box center [444, 175] width 129 height 17
click at [590, 356] on div "Do all of our assets and debts need to be divided 50/50?" at bounding box center [656, 367] width 617 height 40
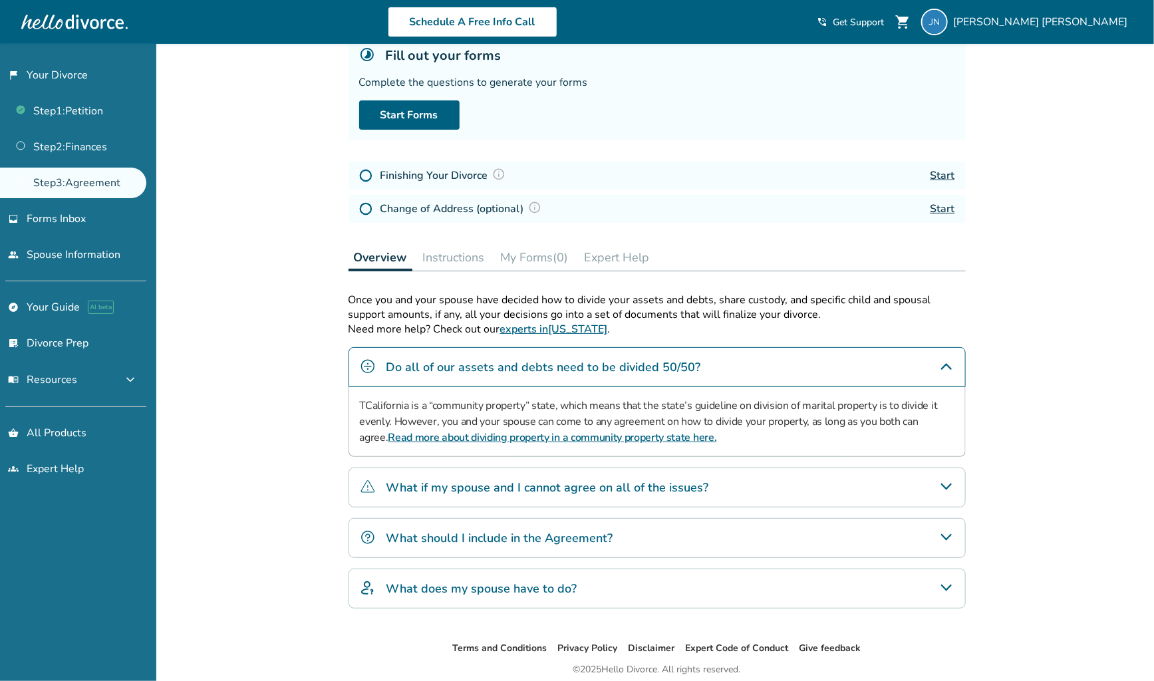
click at [519, 534] on h4 "What should I include in the Agreement?" at bounding box center [499, 537] width 227 height 17
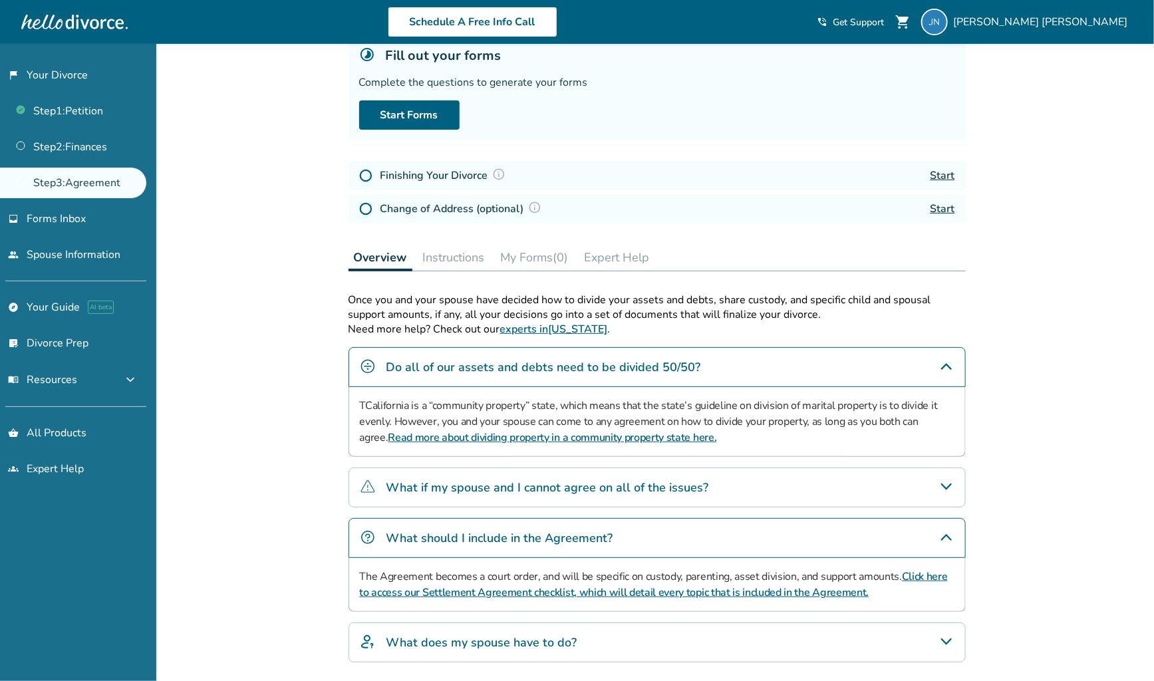
click at [532, 636] on h4 "What does my spouse have to do?" at bounding box center [481, 642] width 191 height 17
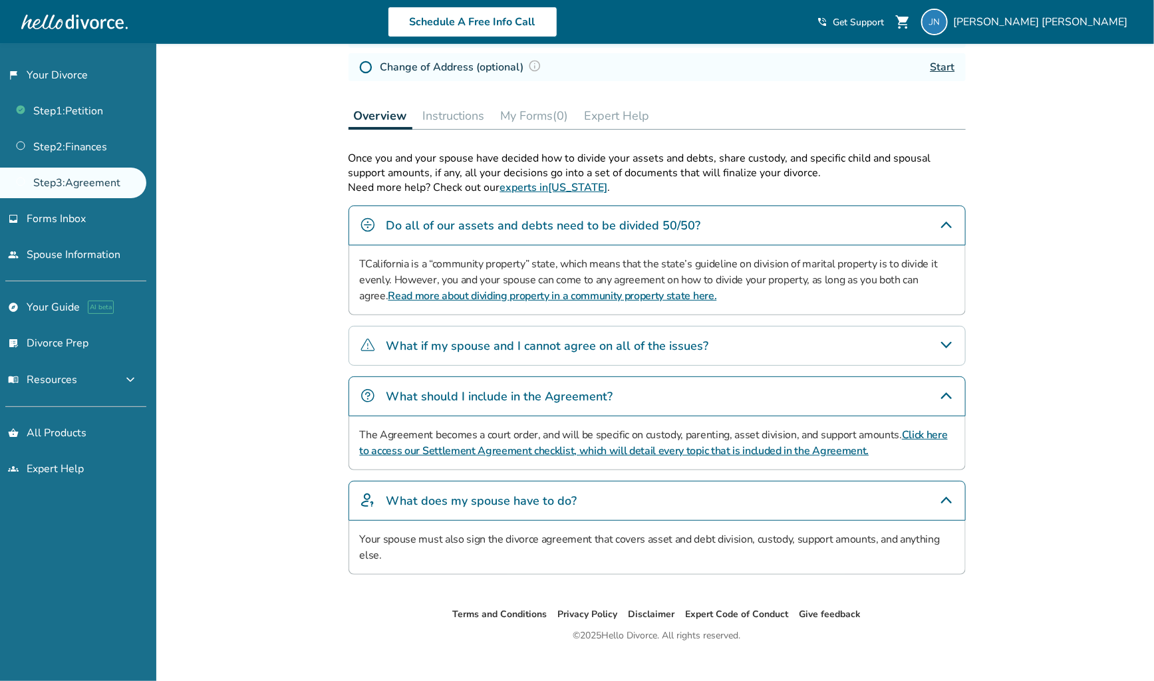
scroll to position [249, 0]
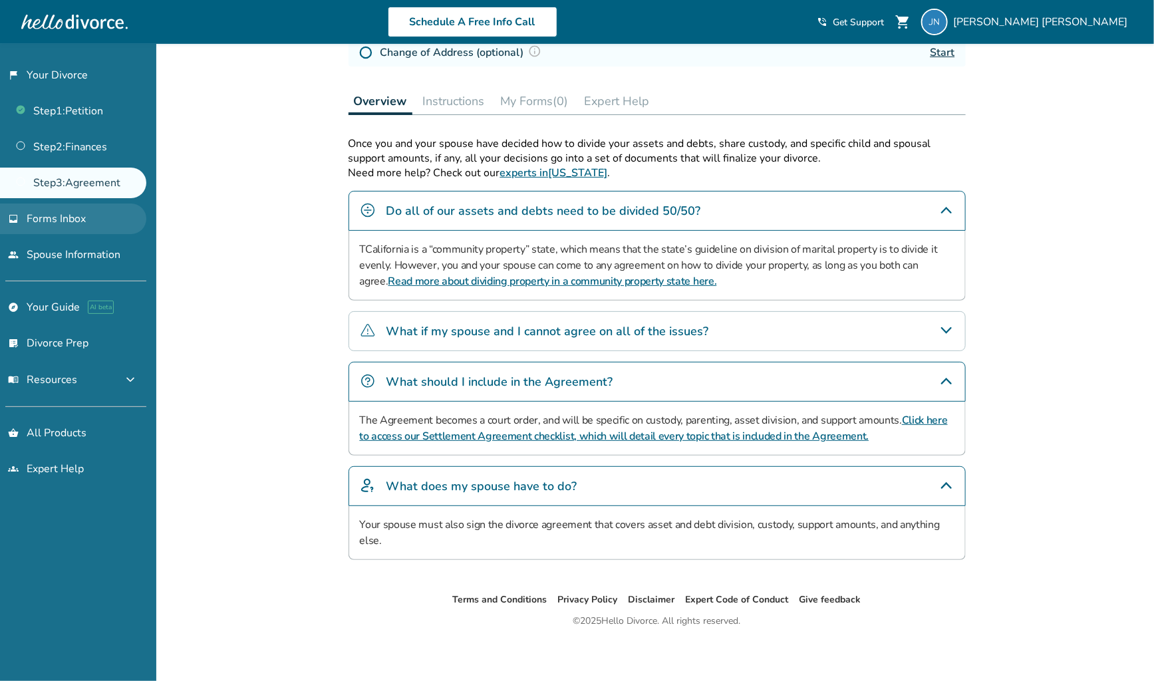
click at [82, 221] on span "Forms Inbox" at bounding box center [56, 218] width 59 height 15
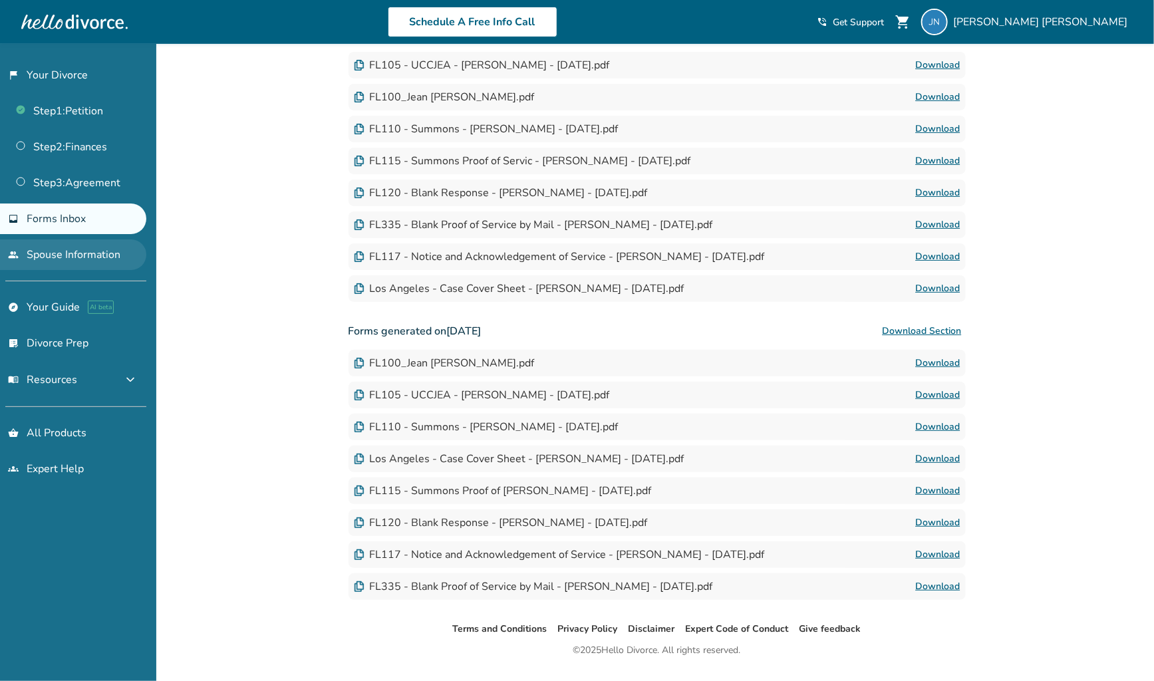
click at [109, 260] on link "people Spouse Information" at bounding box center [73, 254] width 146 height 31
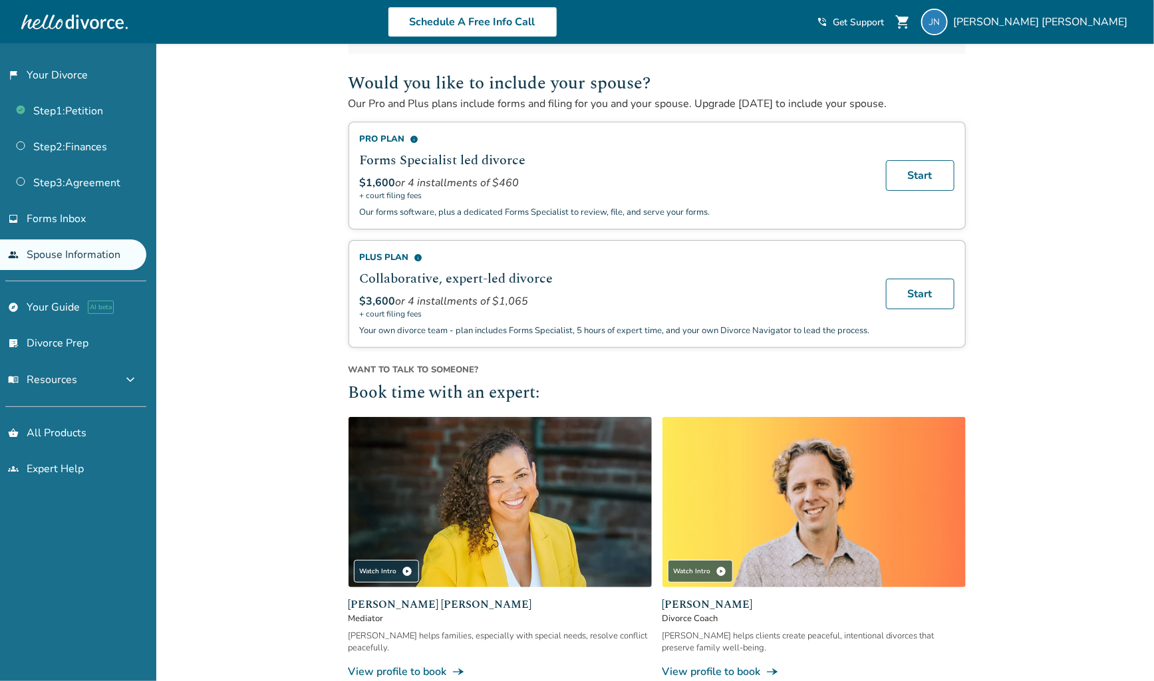
scroll to position [249, 0]
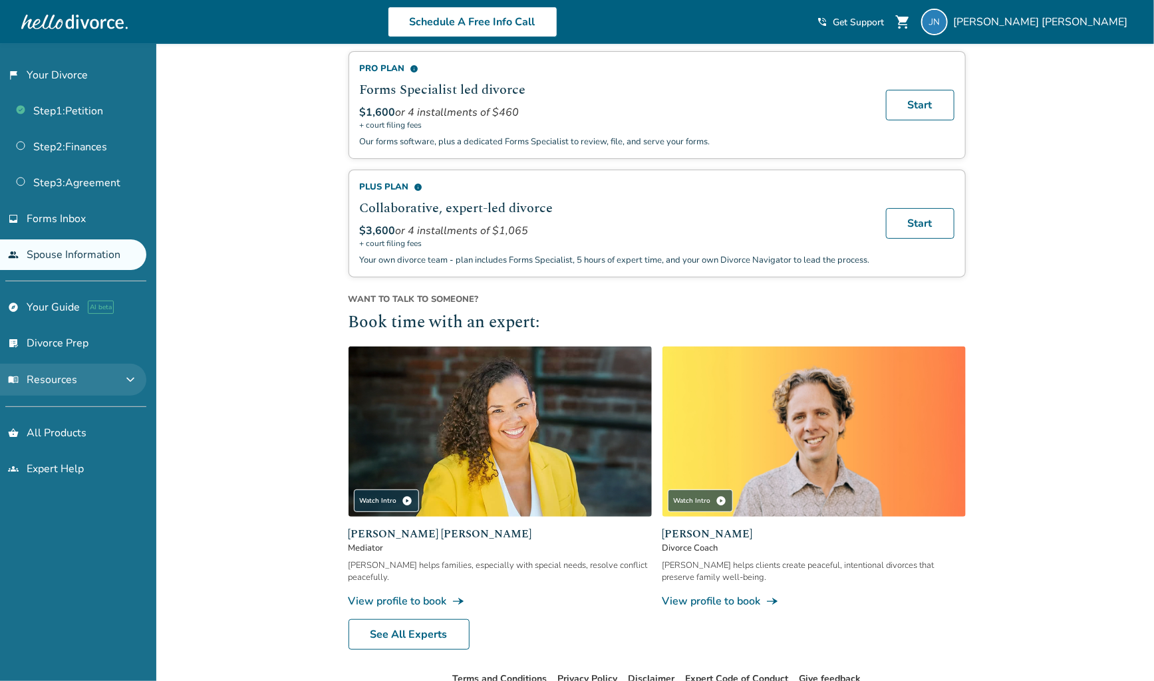
click at [93, 379] on button "menu_book Resources expand_more" at bounding box center [73, 380] width 146 height 32
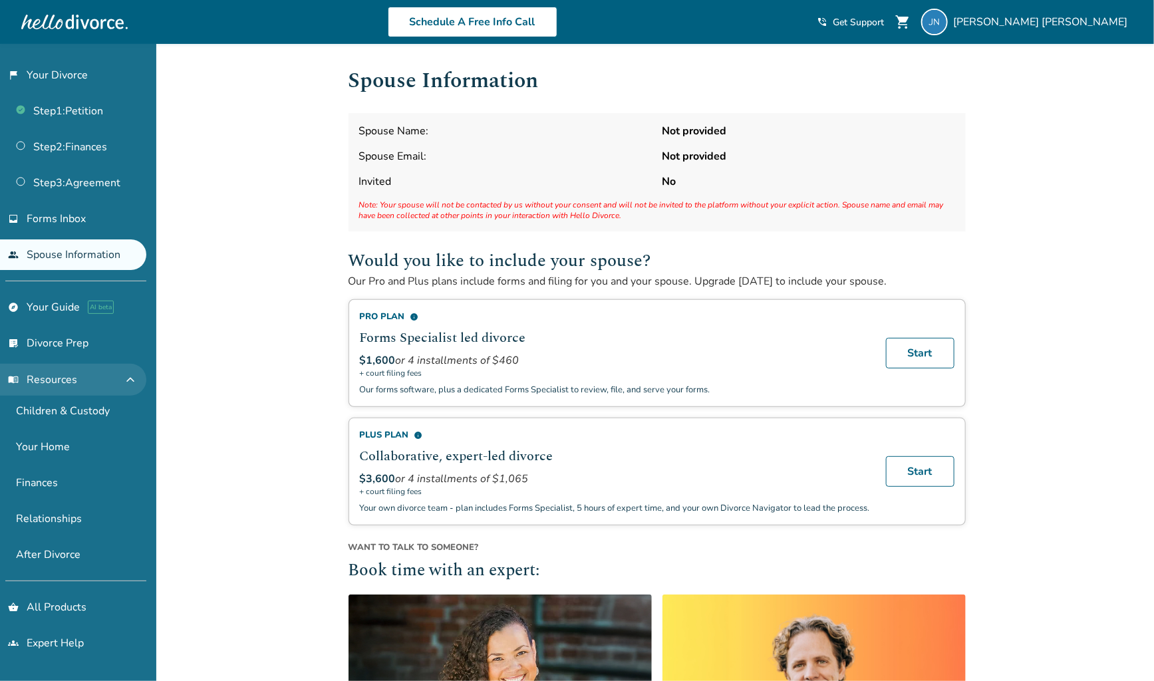
scroll to position [0, 0]
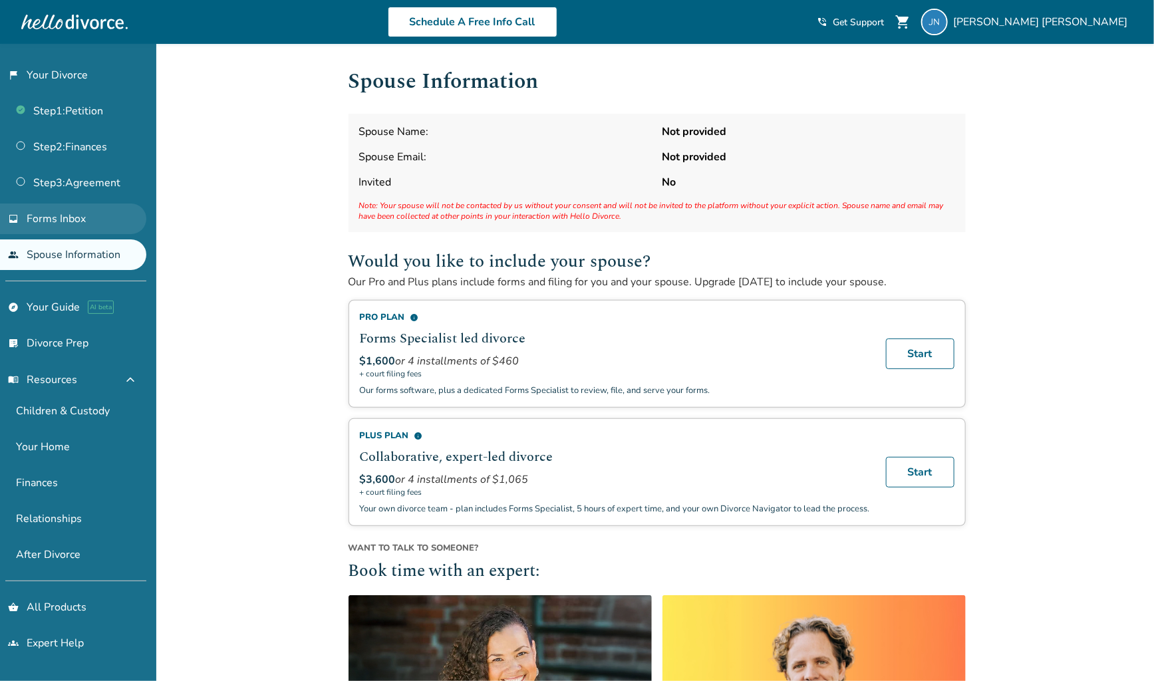
click at [80, 205] on link "inbox Forms Inbox" at bounding box center [73, 218] width 146 height 31
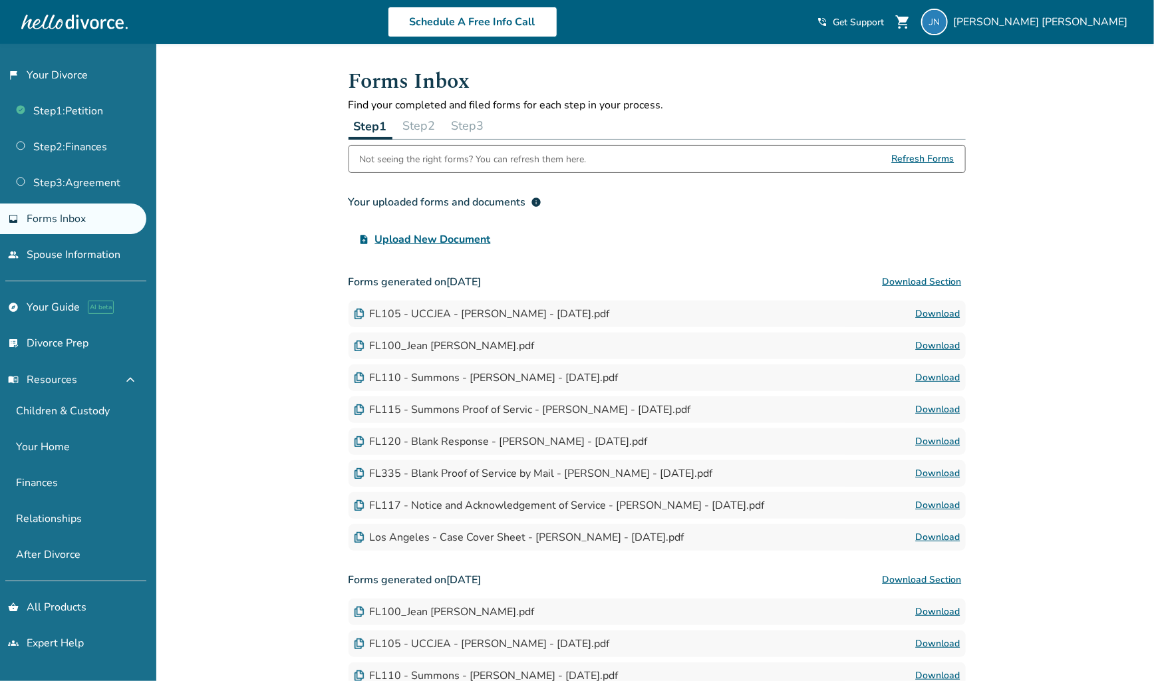
click at [469, 135] on button "Step 3" at bounding box center [467, 125] width 43 height 27
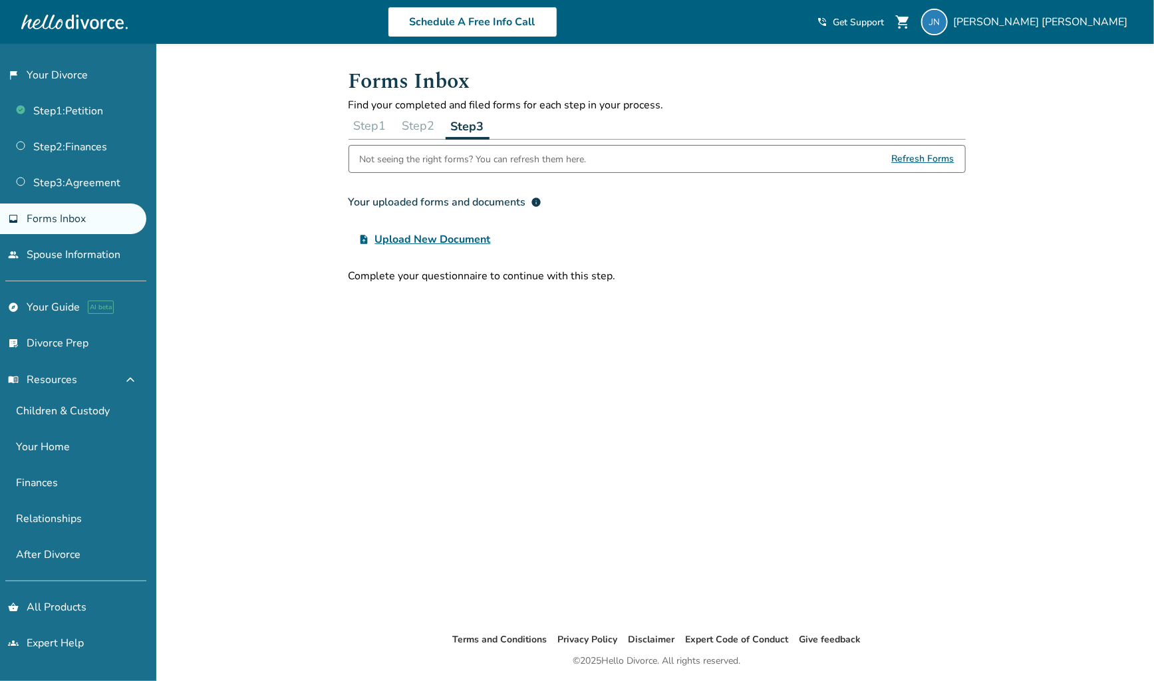
click at [434, 126] on button "Step 2" at bounding box center [418, 125] width 43 height 27
click at [372, 130] on button "Step 1" at bounding box center [369, 125] width 43 height 27
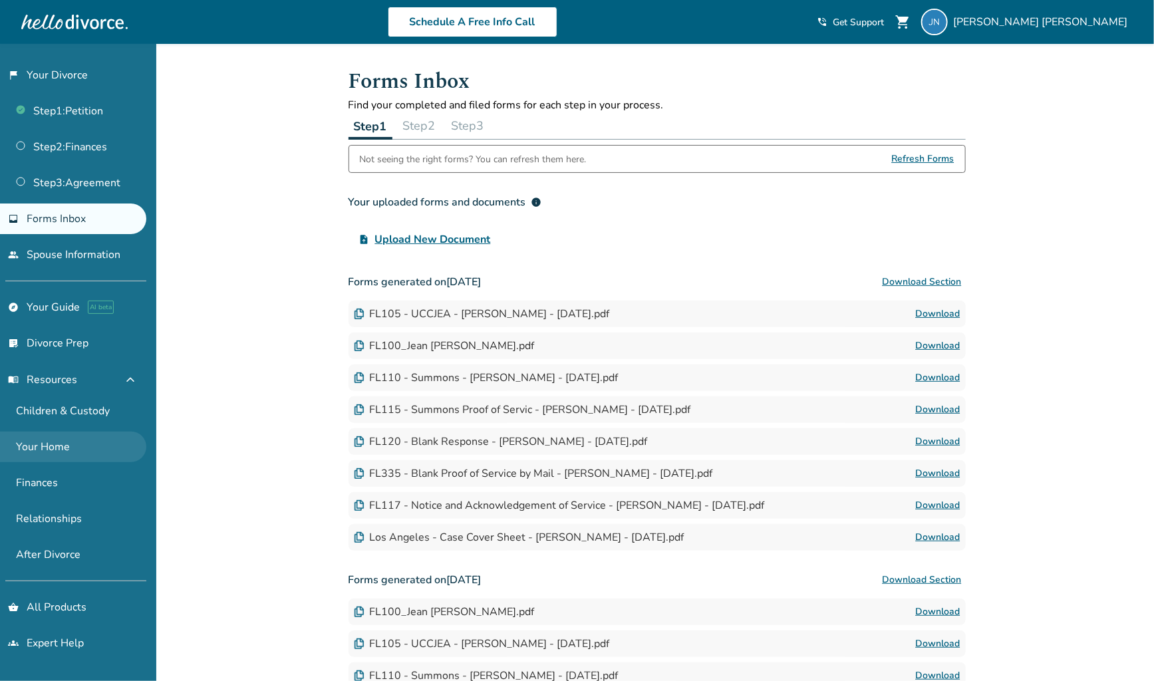
click at [72, 449] on link "Your Home" at bounding box center [73, 447] width 146 height 31
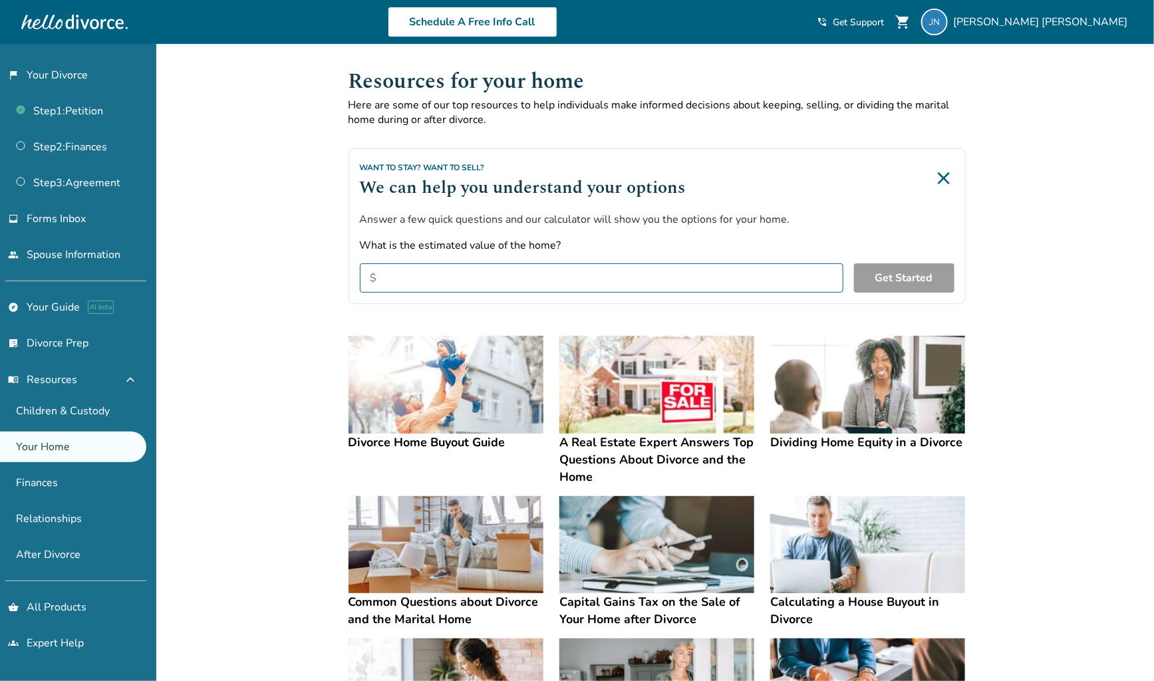
click at [505, 280] on input "What is the estimated value of the home?" at bounding box center [601, 277] width 483 height 29
click at [574, 266] on input "What is the estimated value of the home?" at bounding box center [601, 277] width 483 height 29
type input "*********"
click at [896, 279] on button "Get Started" at bounding box center [904, 277] width 100 height 29
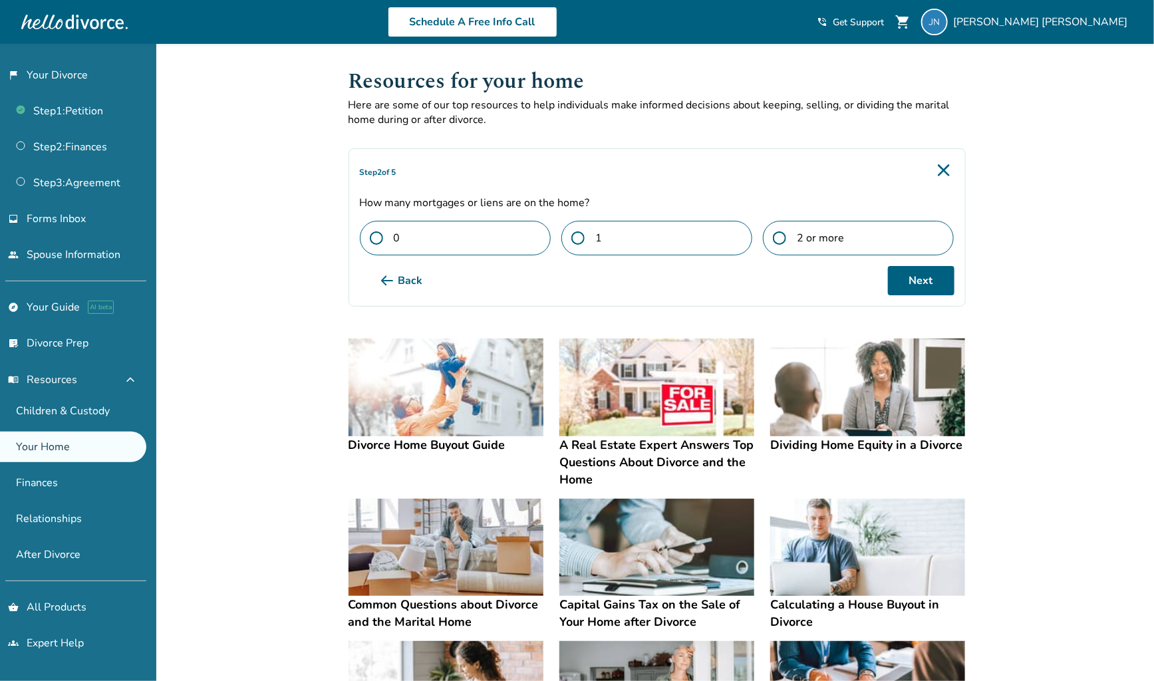
click at [580, 233] on span at bounding box center [583, 237] width 24 height 13
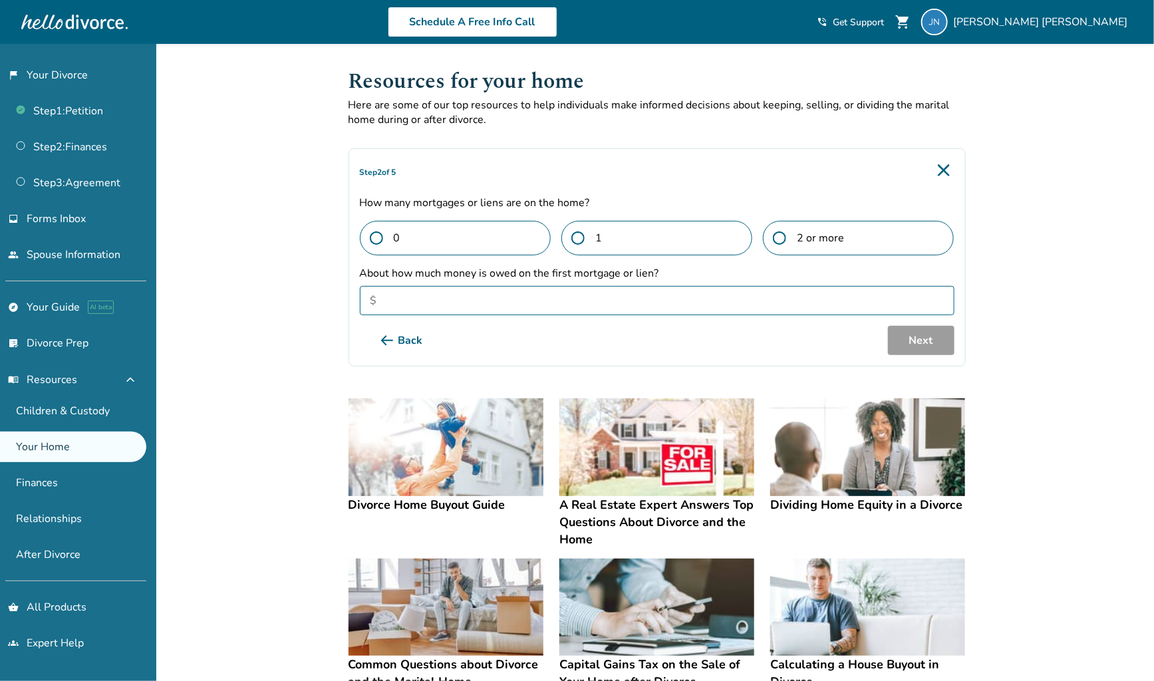
click at [685, 305] on input "About how much money is owed on the first mortgage or lien?" at bounding box center [657, 300] width 594 height 29
type input "*******"
click at [932, 345] on button "Next" at bounding box center [921, 340] width 66 height 29
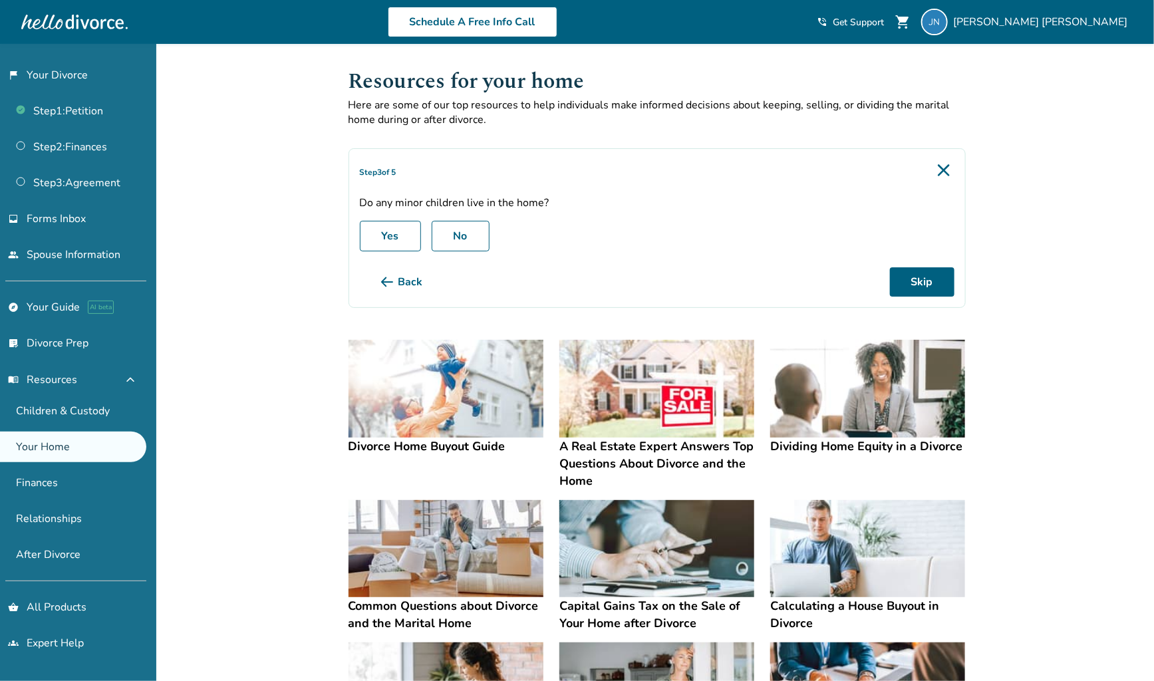
click at [400, 229] on label "Yes" at bounding box center [390, 236] width 61 height 31
click at [936, 289] on button "Next" at bounding box center [921, 281] width 66 height 29
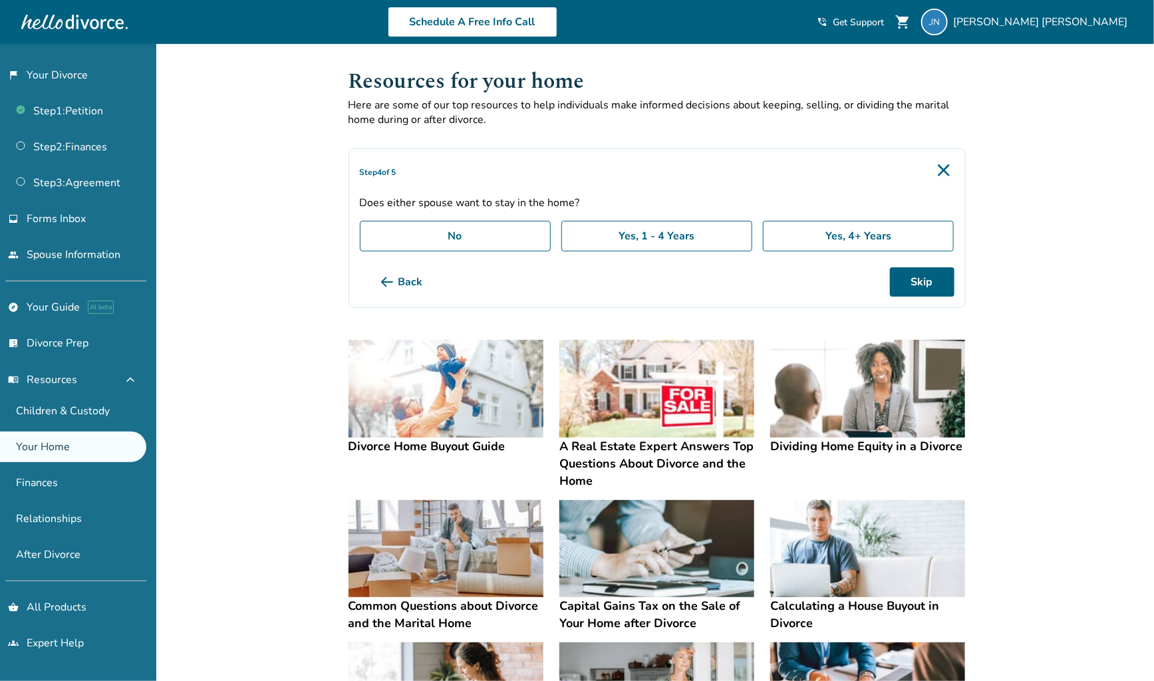
click at [640, 233] on label "Yes, 1 - 4 Years" at bounding box center [656, 236] width 191 height 31
click at [884, 239] on label "Yes, 4+ Years" at bounding box center [858, 236] width 191 height 31
click at [929, 268] on button "Next" at bounding box center [921, 281] width 66 height 29
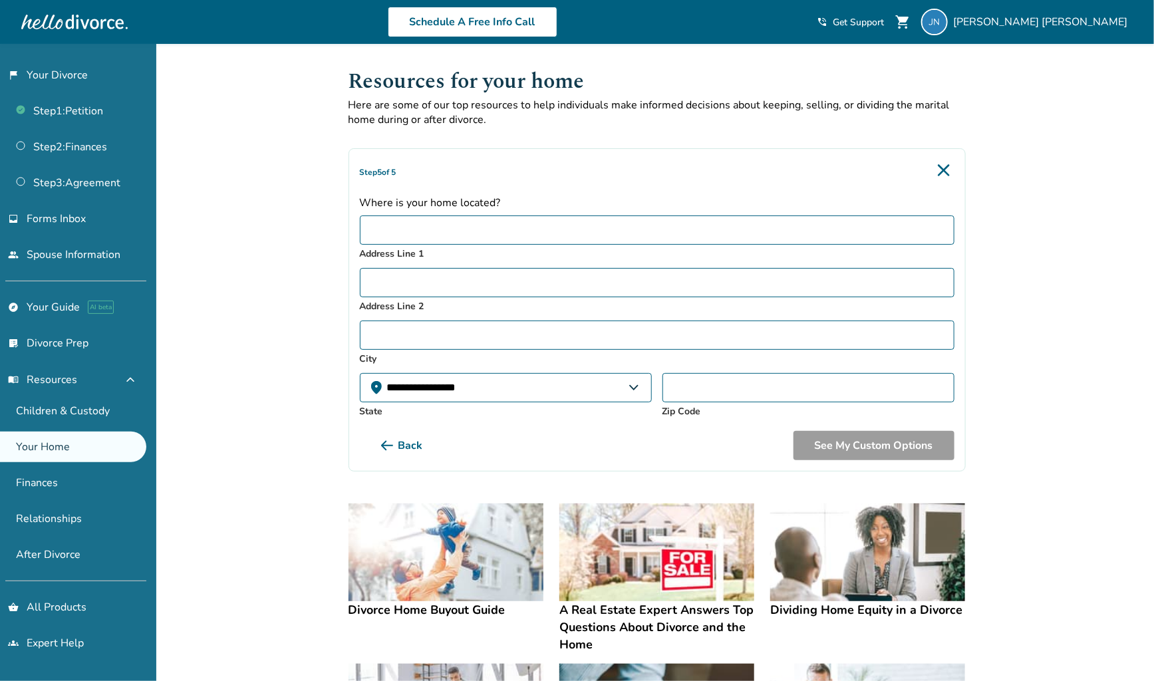
click at [587, 229] on input "Address Line 1" at bounding box center [657, 229] width 594 height 29
type input "**********"
type input "********"
select select "**"
type input "*****"
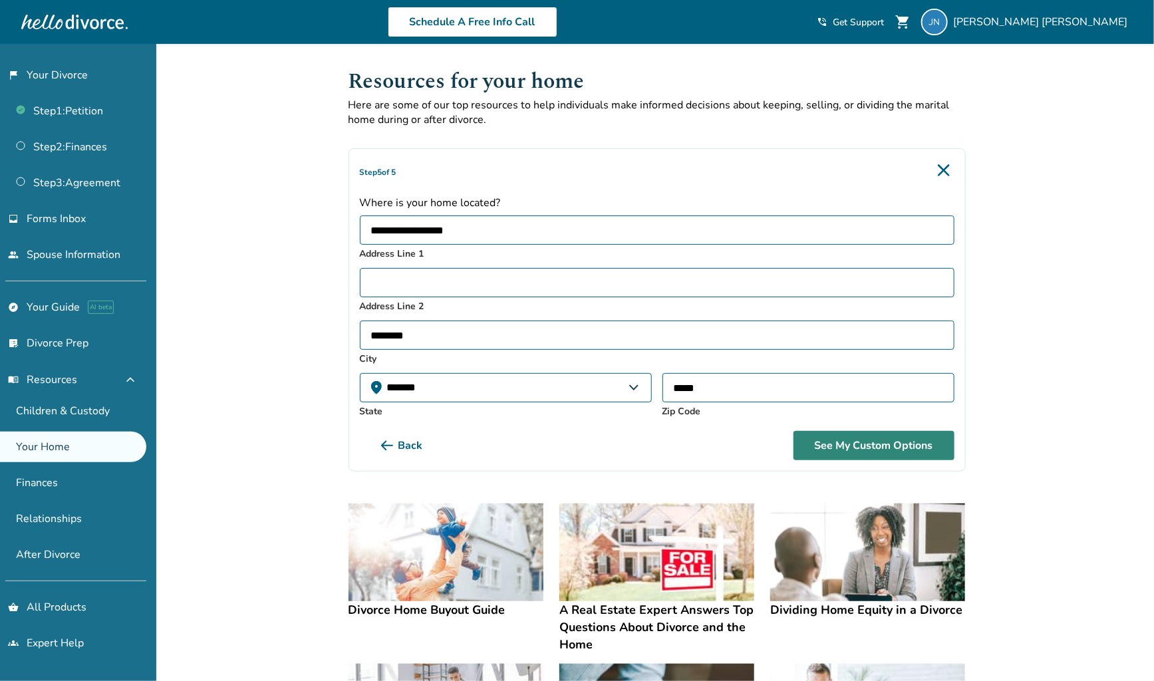
click at [862, 458] on button "See My Custom Options" at bounding box center [873, 445] width 161 height 29
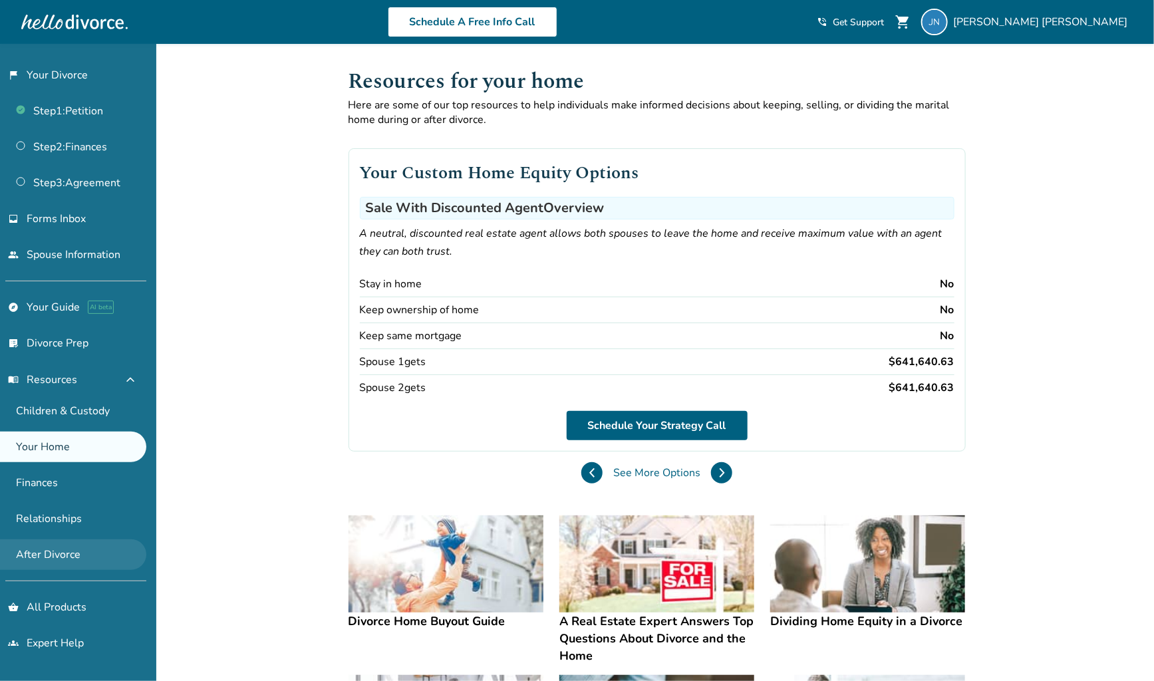
click at [88, 555] on link "After Divorce" at bounding box center [73, 554] width 146 height 31
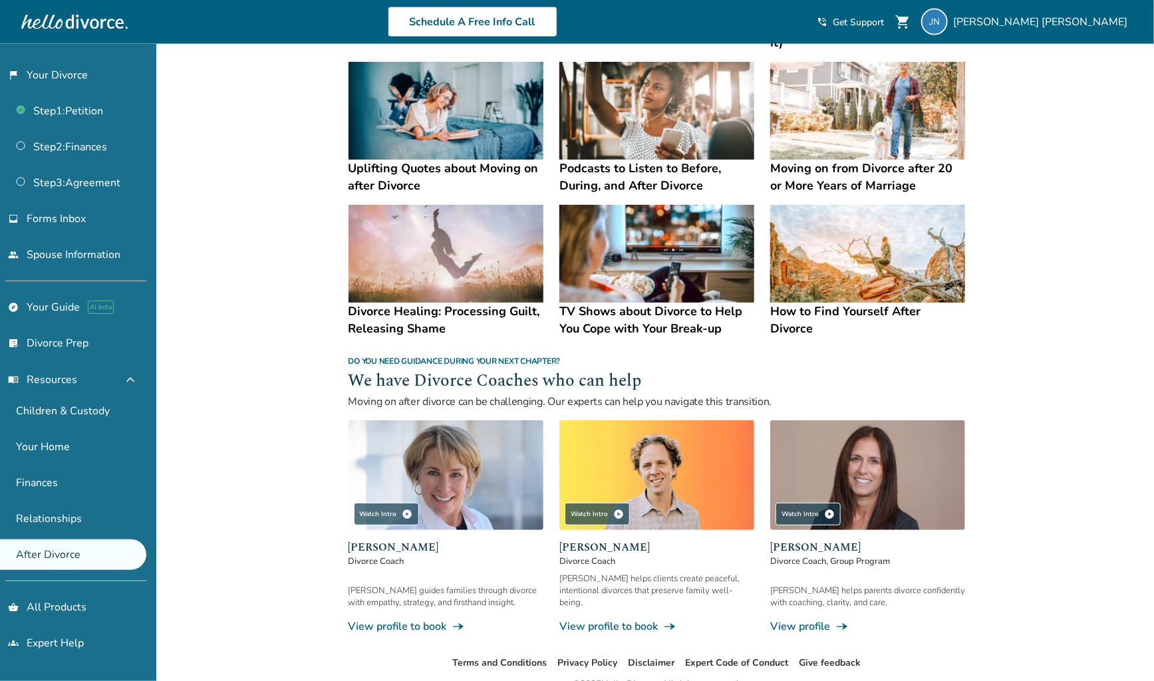
scroll to position [950, 0]
